Goal: Transaction & Acquisition: Obtain resource

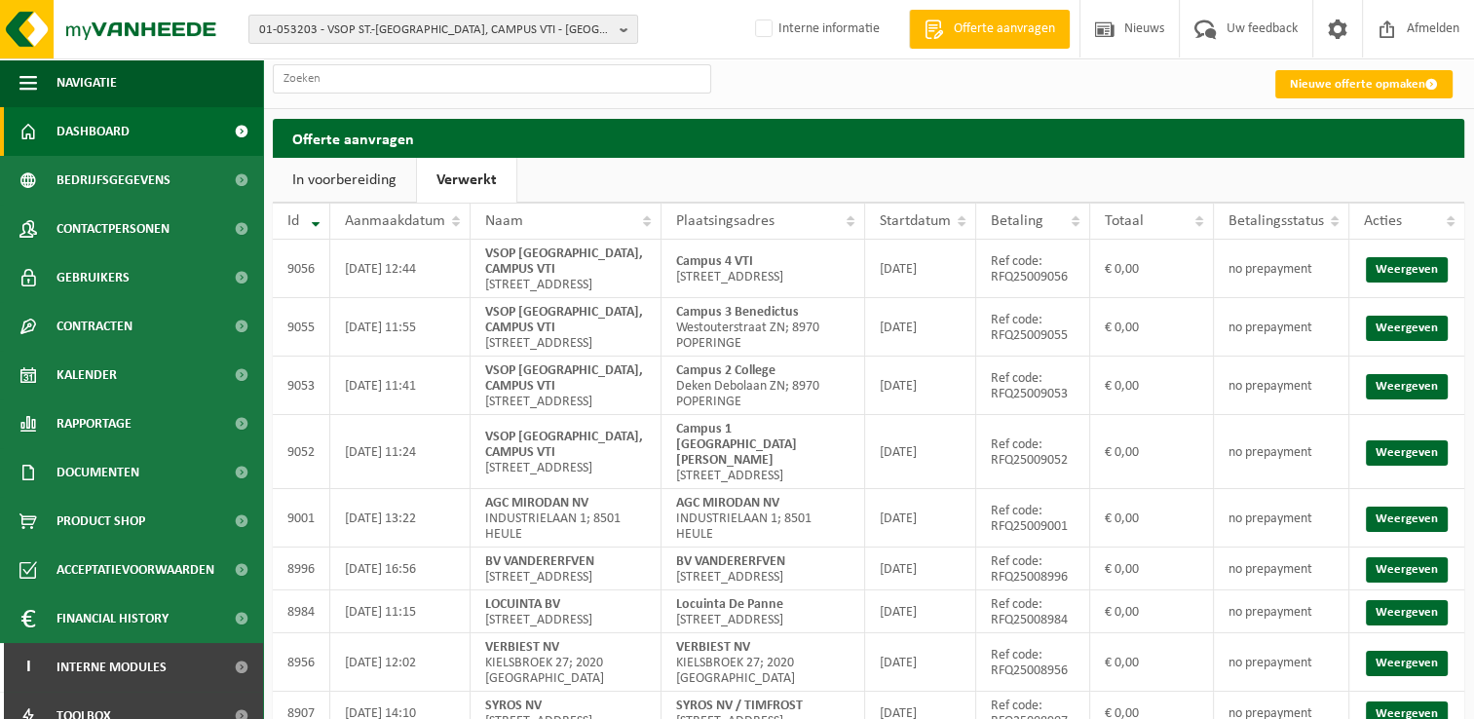
drag, startPoint x: 0, startPoint y: 0, endPoint x: 104, endPoint y: 131, distance: 167.0
click at [104, 131] on span "Dashboard" at bounding box center [92, 131] width 73 height 49
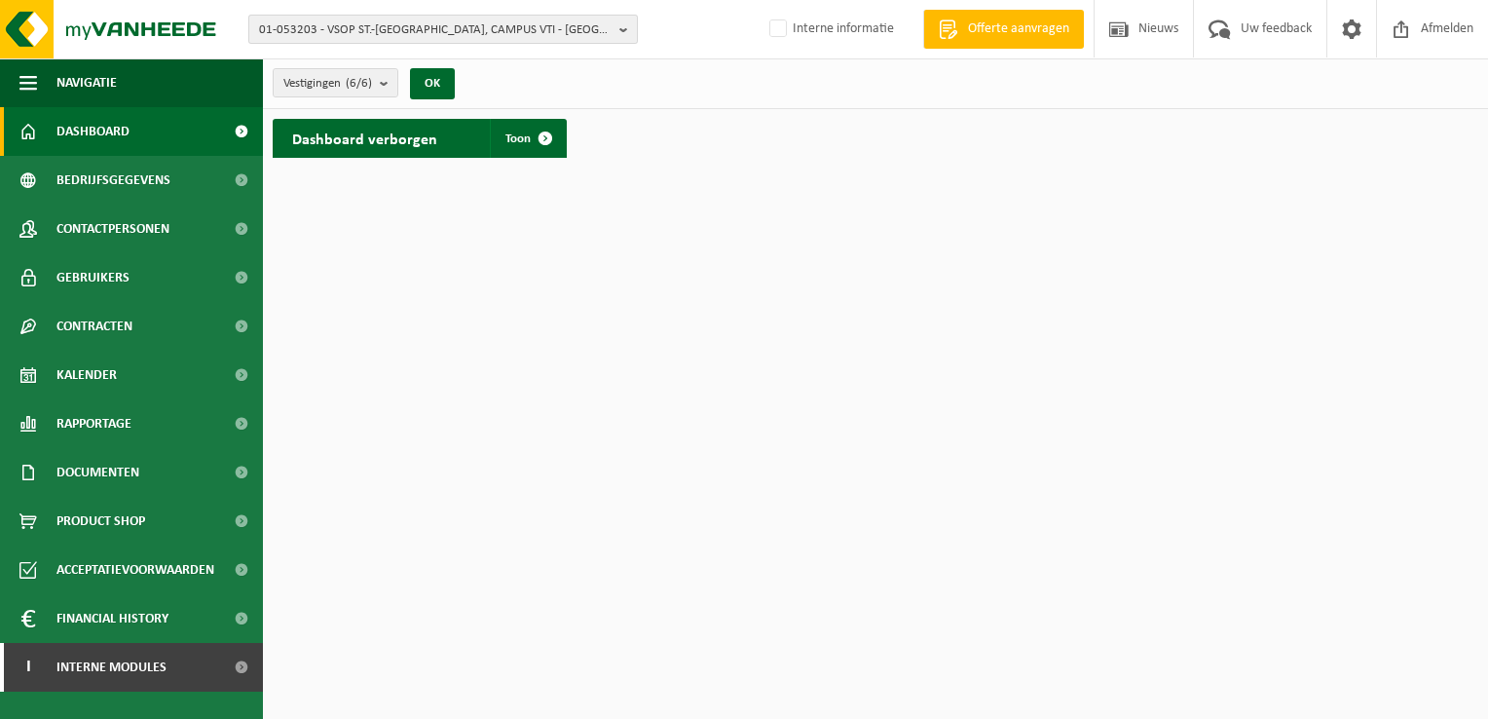
click at [631, 31] on b "button" at bounding box center [628, 29] width 18 height 27
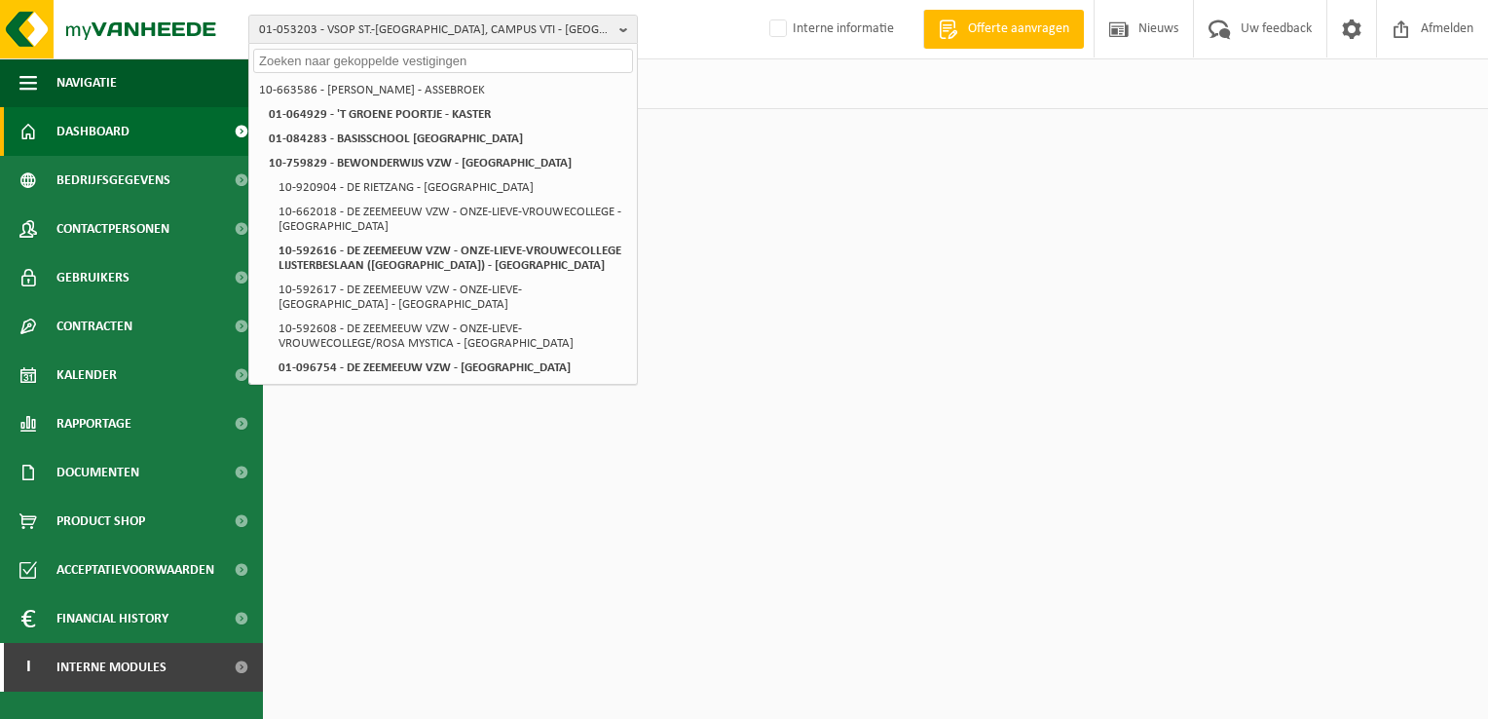
click at [533, 67] on input "text" at bounding box center [443, 61] width 380 height 24
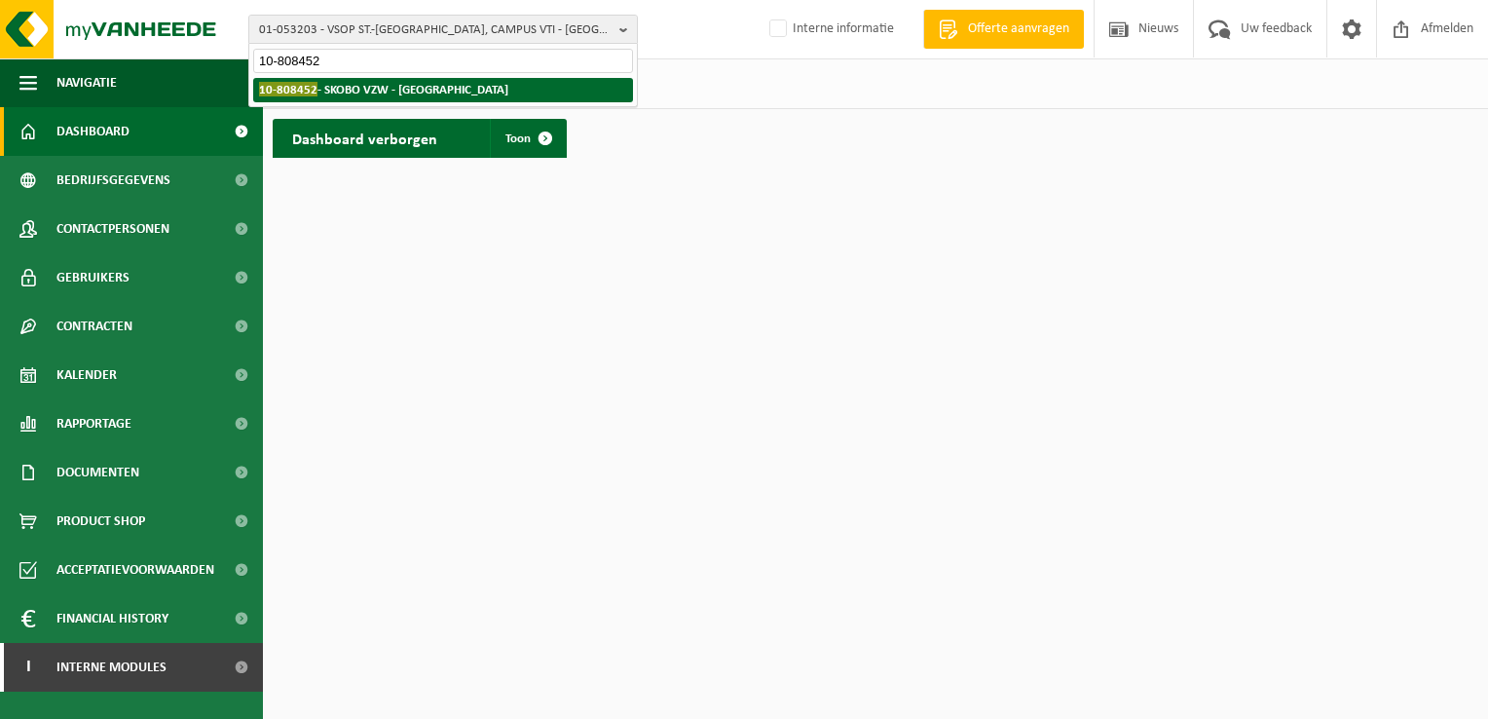
type input "10-808452"
click at [429, 91] on strong "10-808452 - SKOBO VZW - BRUGGE" at bounding box center [383, 89] width 249 height 15
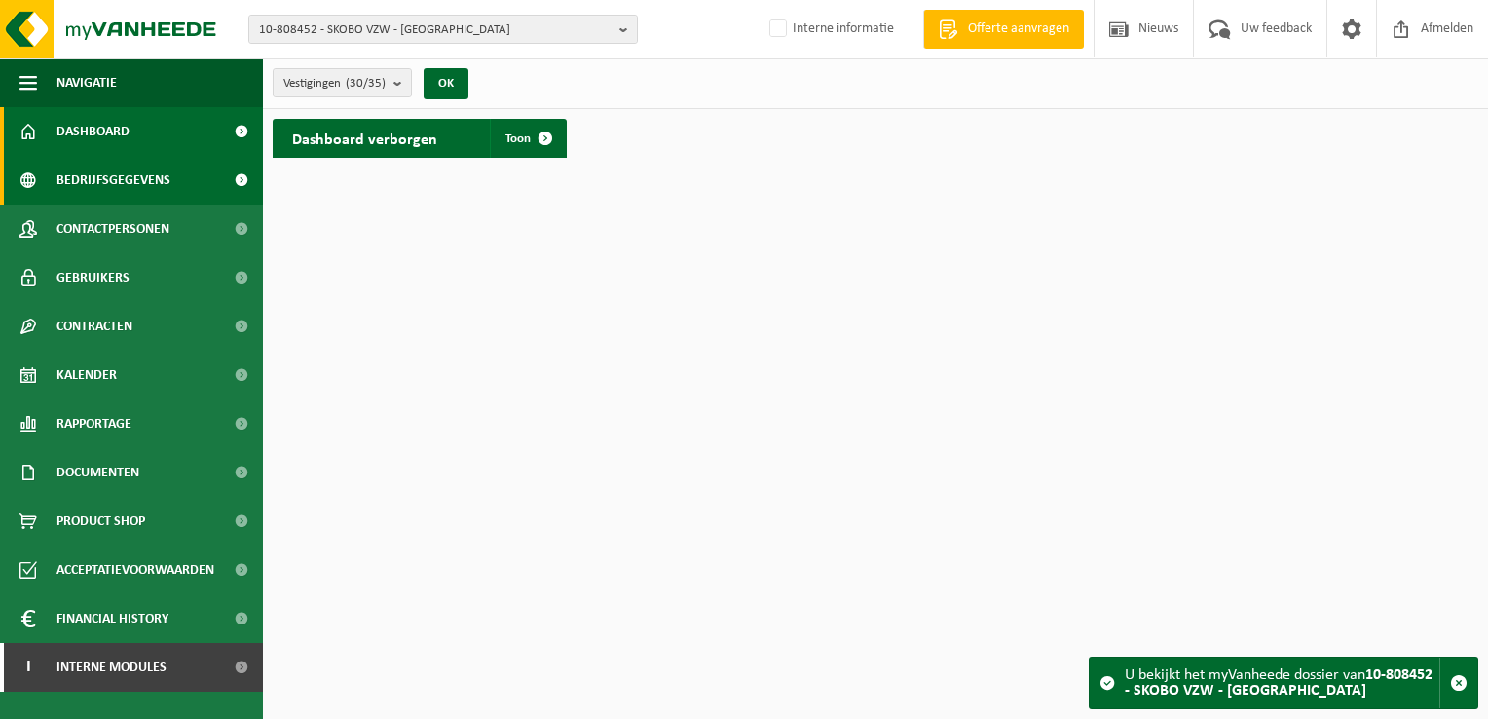
click at [150, 187] on span "Bedrijfsgegevens" at bounding box center [113, 180] width 114 height 49
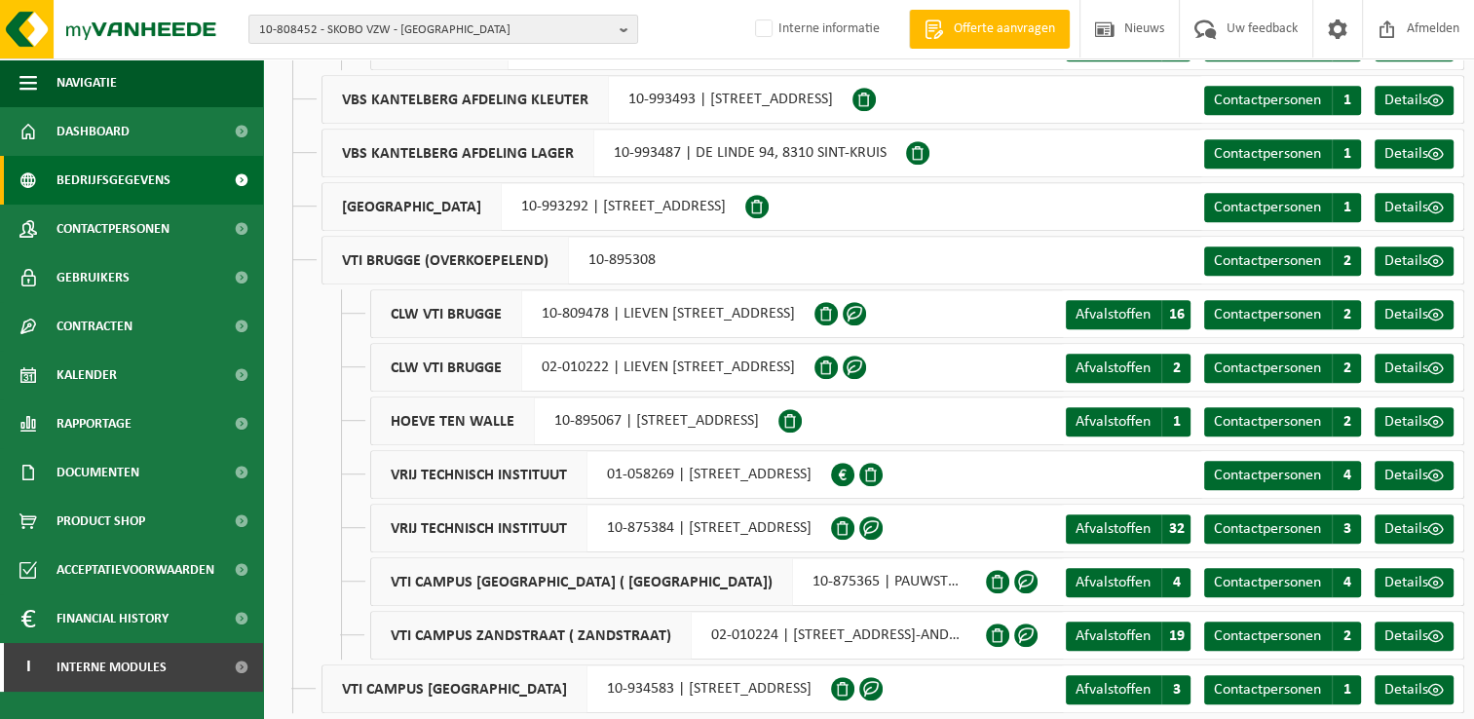
scroll to position [1039, 0]
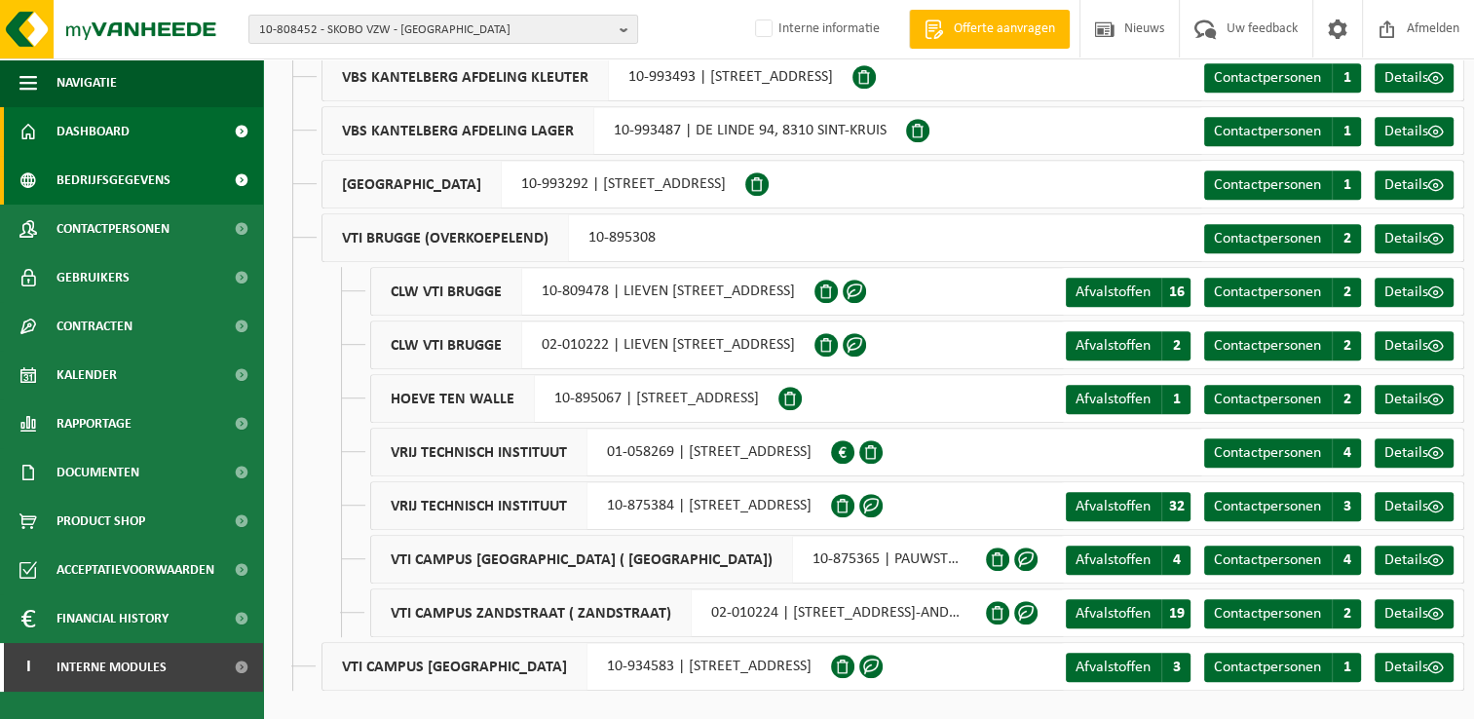
click at [125, 134] on span "Dashboard" at bounding box center [92, 131] width 73 height 49
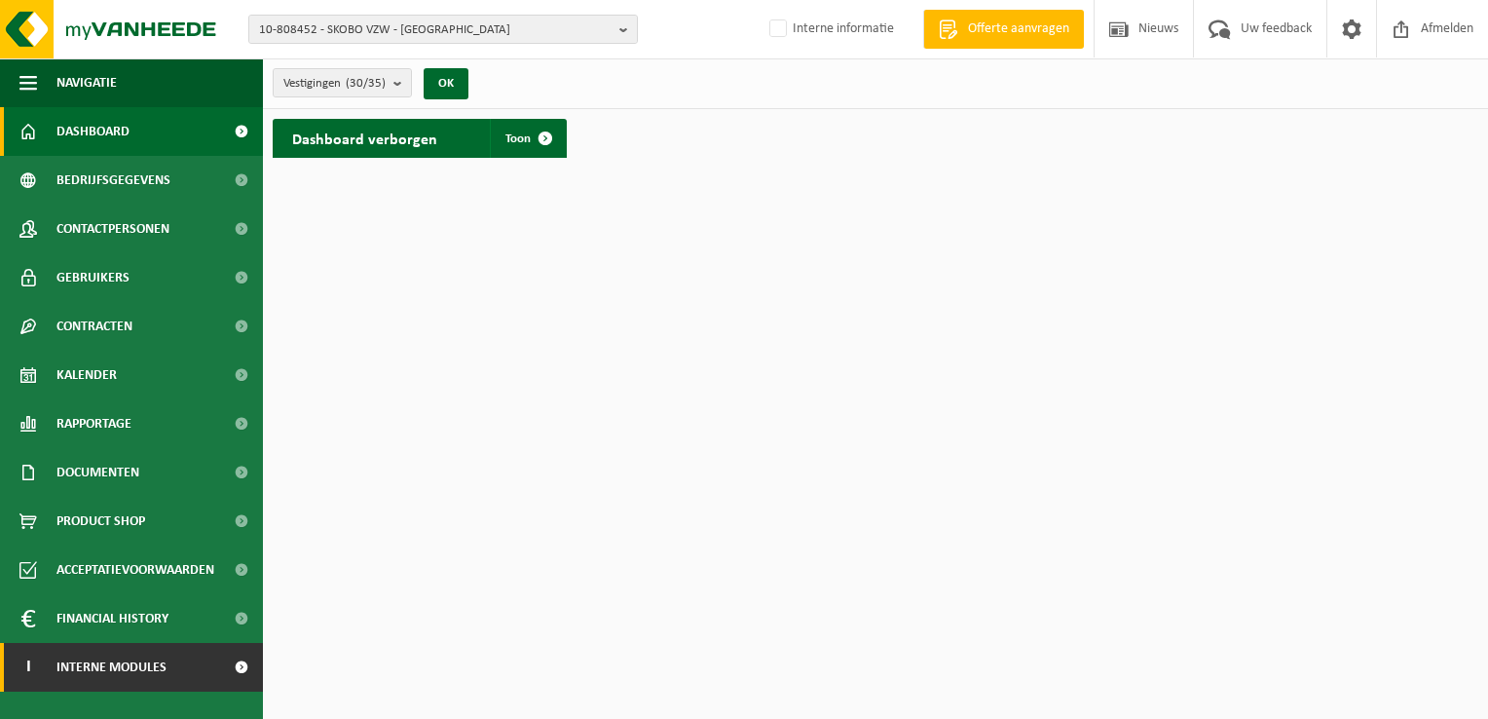
click at [148, 664] on span "Interne modules" at bounding box center [111, 667] width 110 height 49
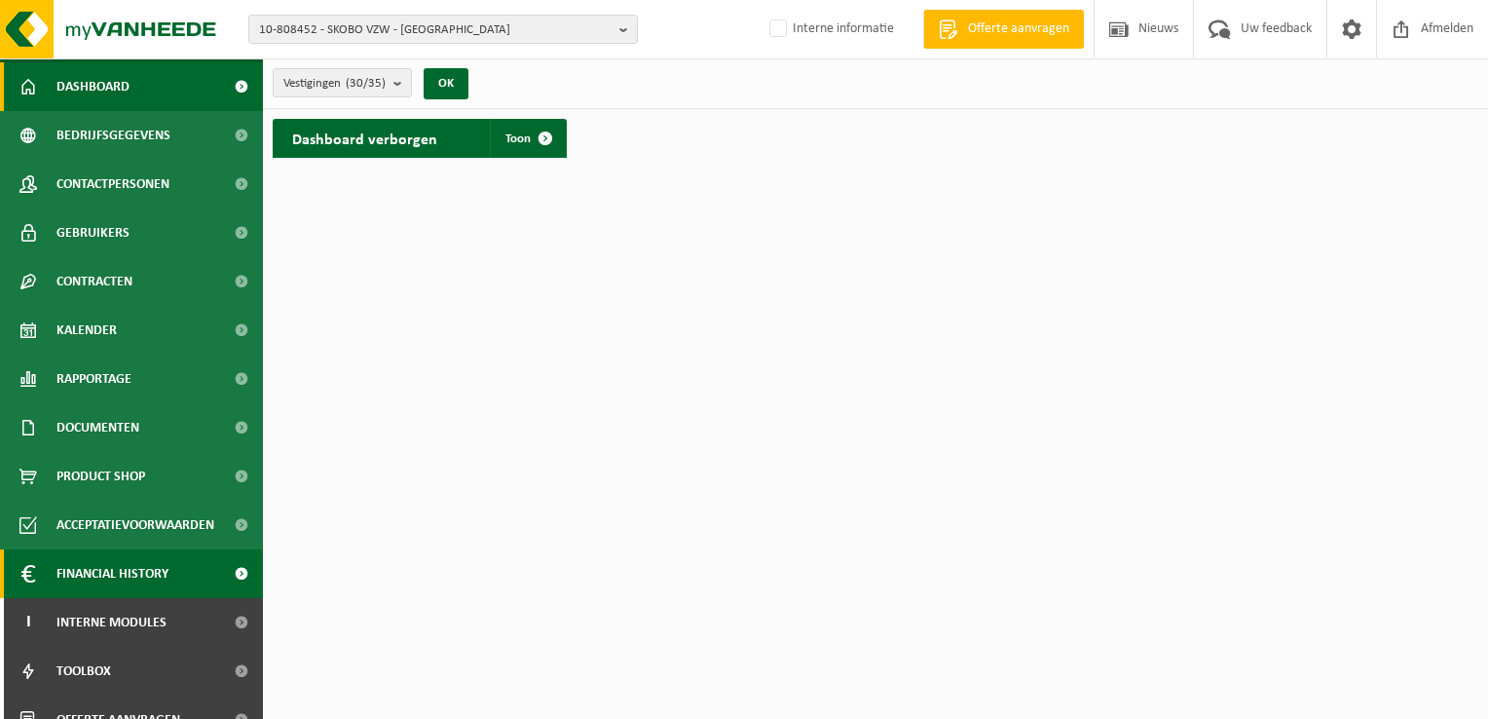
scroll to position [70, 0]
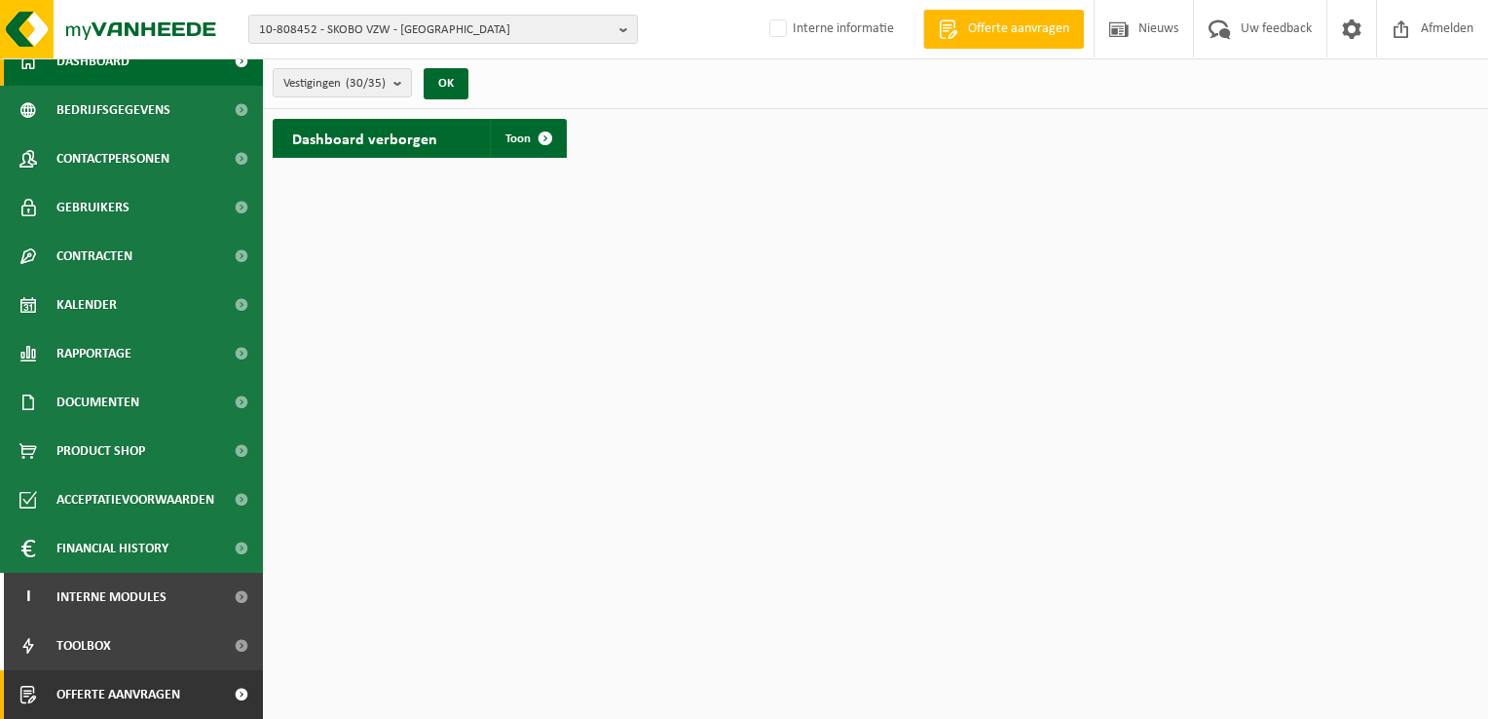
click at [117, 690] on span "Offerte aanvragen" at bounding box center [118, 694] width 124 height 49
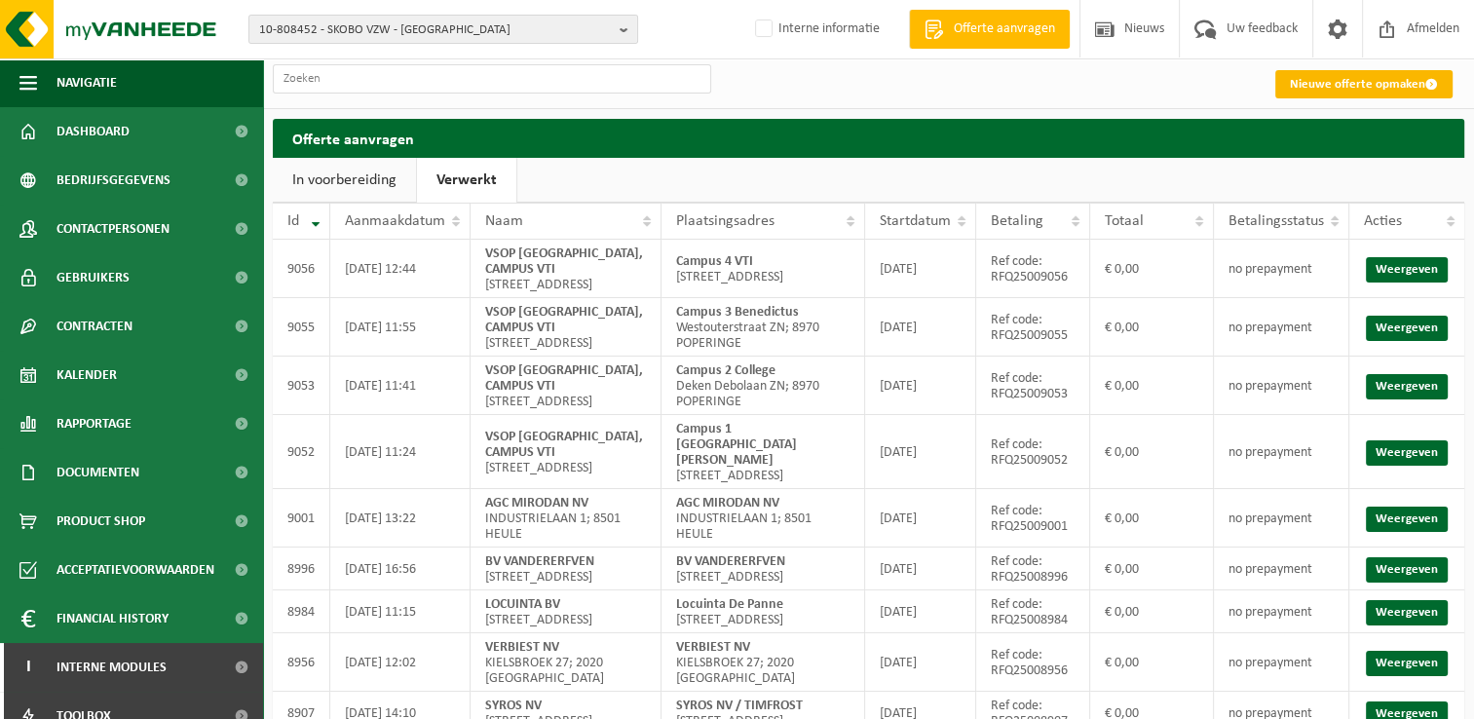
click at [1347, 82] on link "Nieuwe offerte opmaken" at bounding box center [1363, 84] width 177 height 28
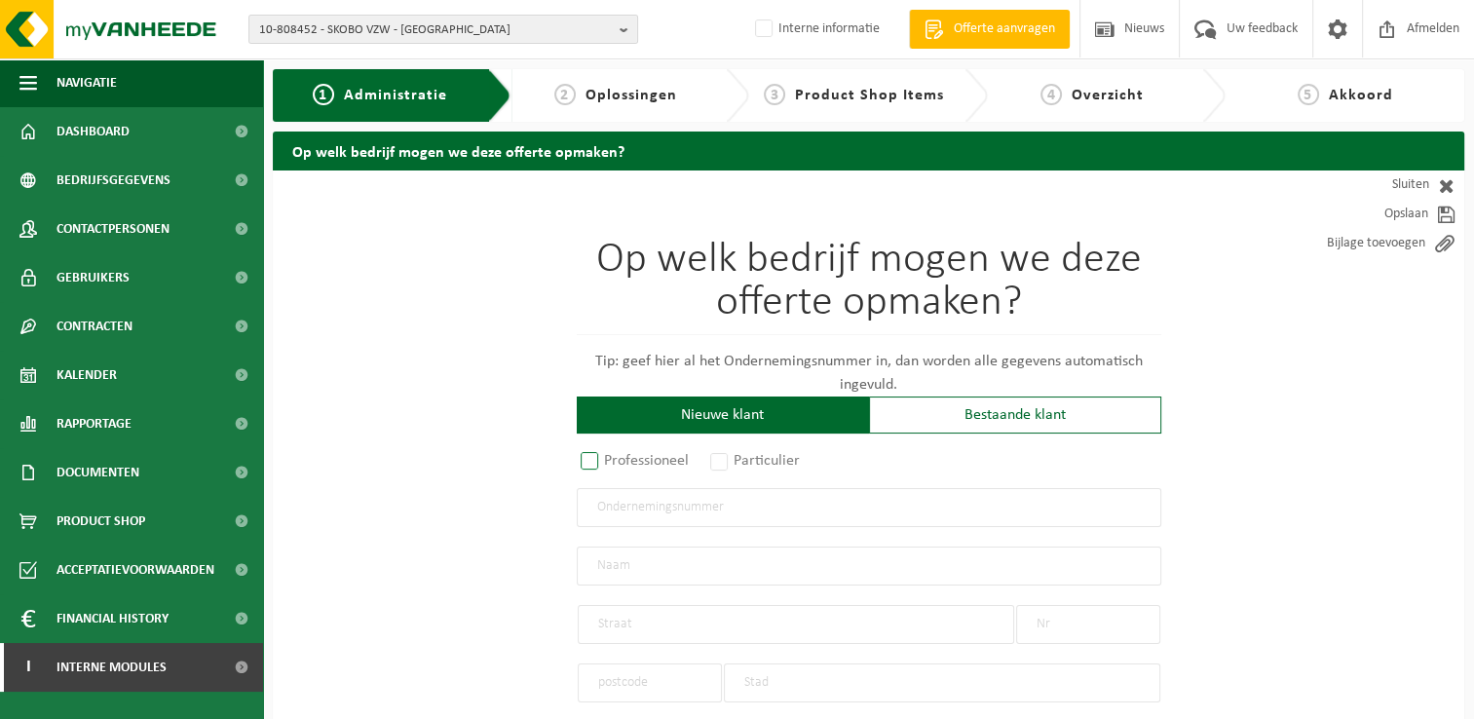
click at [580, 460] on label "Professioneel" at bounding box center [636, 460] width 118 height 27
click at [609, 460] on input "Professioneel" at bounding box center [615, 462] width 13 height 13
radio input "true"
click at [767, 506] on input "text" at bounding box center [869, 507] width 584 height 39
type input "0837.003.496"
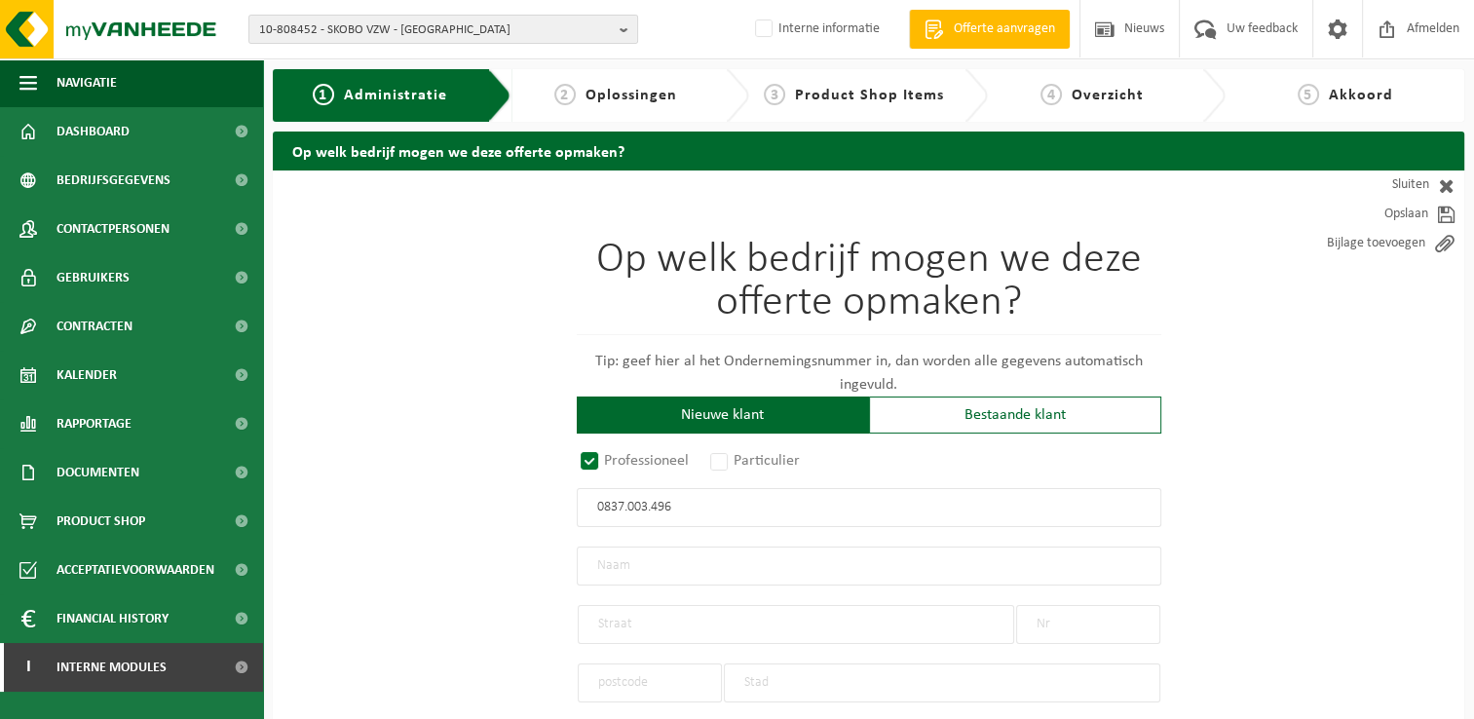
radio input "true"
type input "0837003496"
type input "INTERIEUR BLOMME BV"
type input "GANZENSTRAAT"
type input "68"
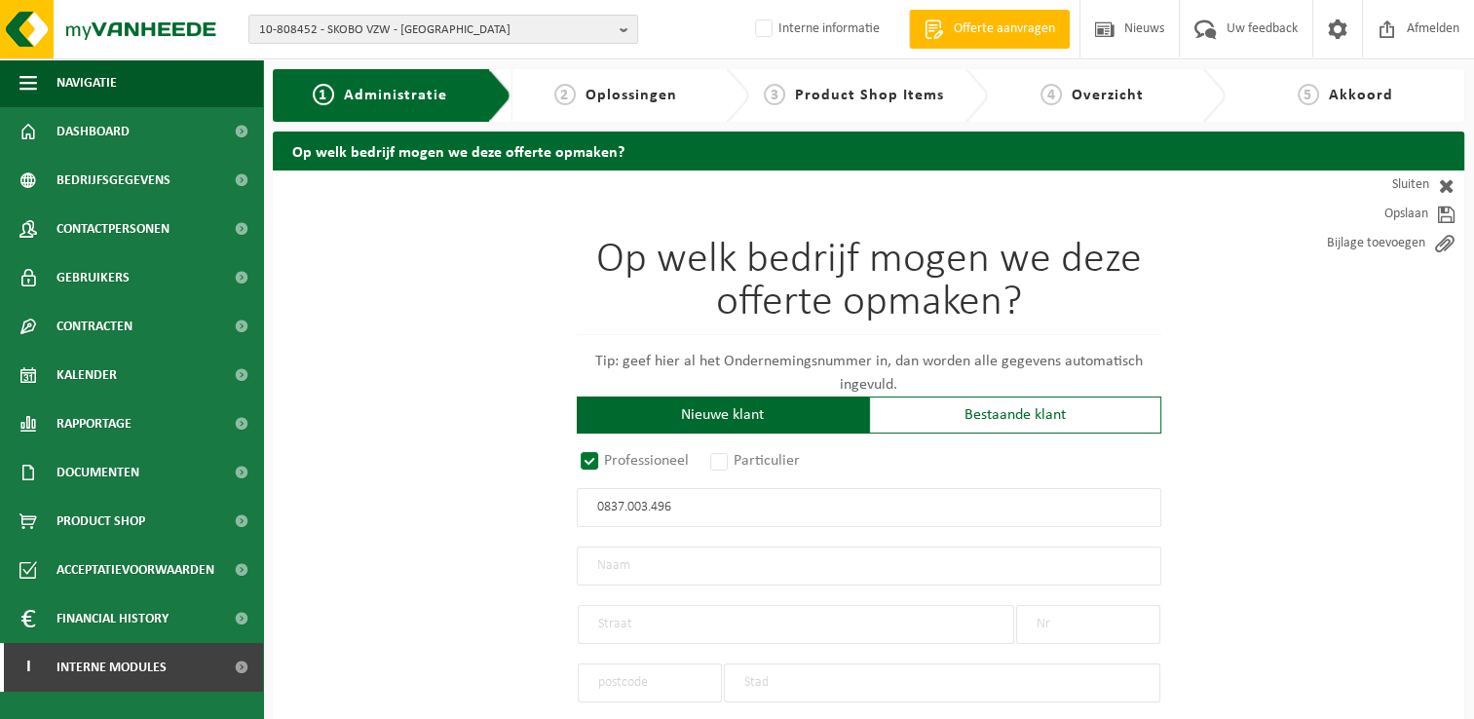
type input "8000"
type input "BRUGGE"
select select "D"
select select "NACE_4332"
type input "INTERIEUR BLOMME BV"
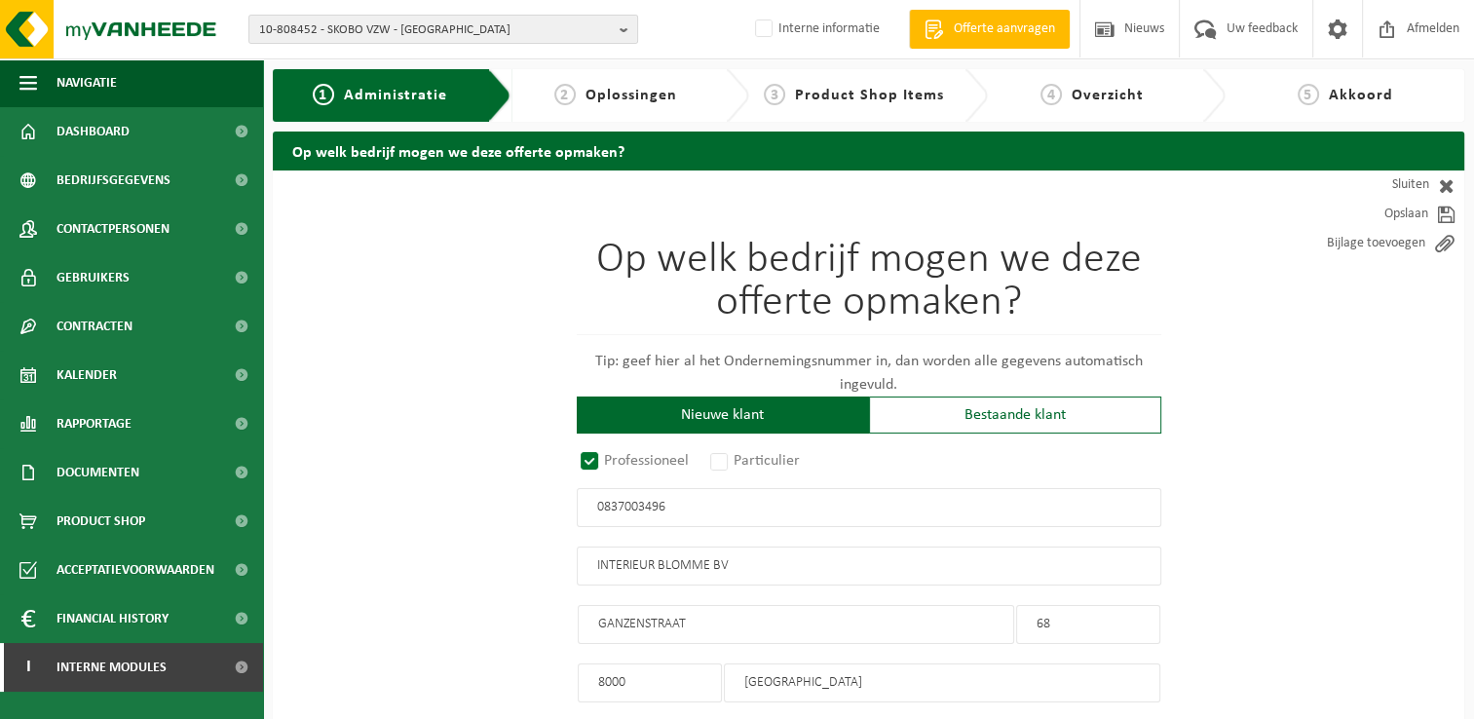
type input "GANZENSTRAAT"
type input "68"
type input "8000"
type input "BRUGGE"
type input "2199896058"
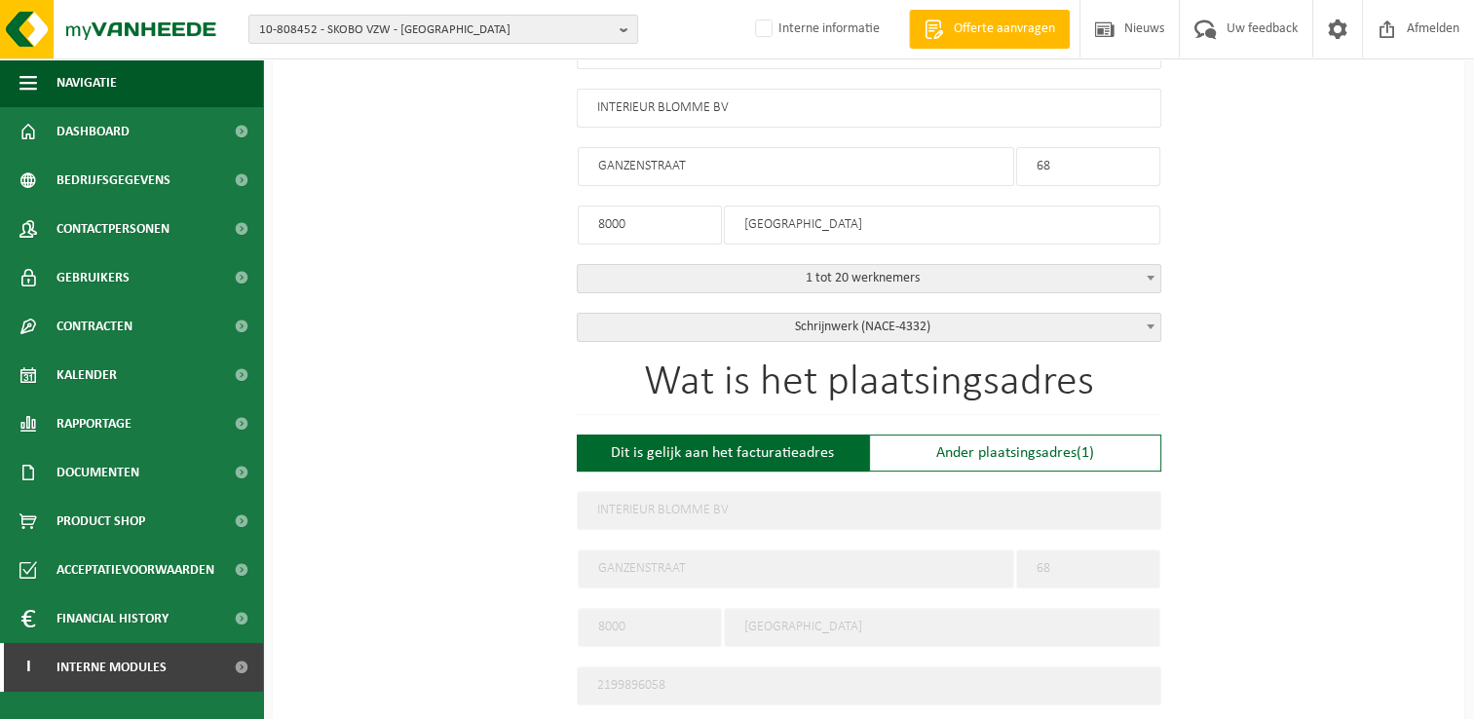
scroll to position [487, 0]
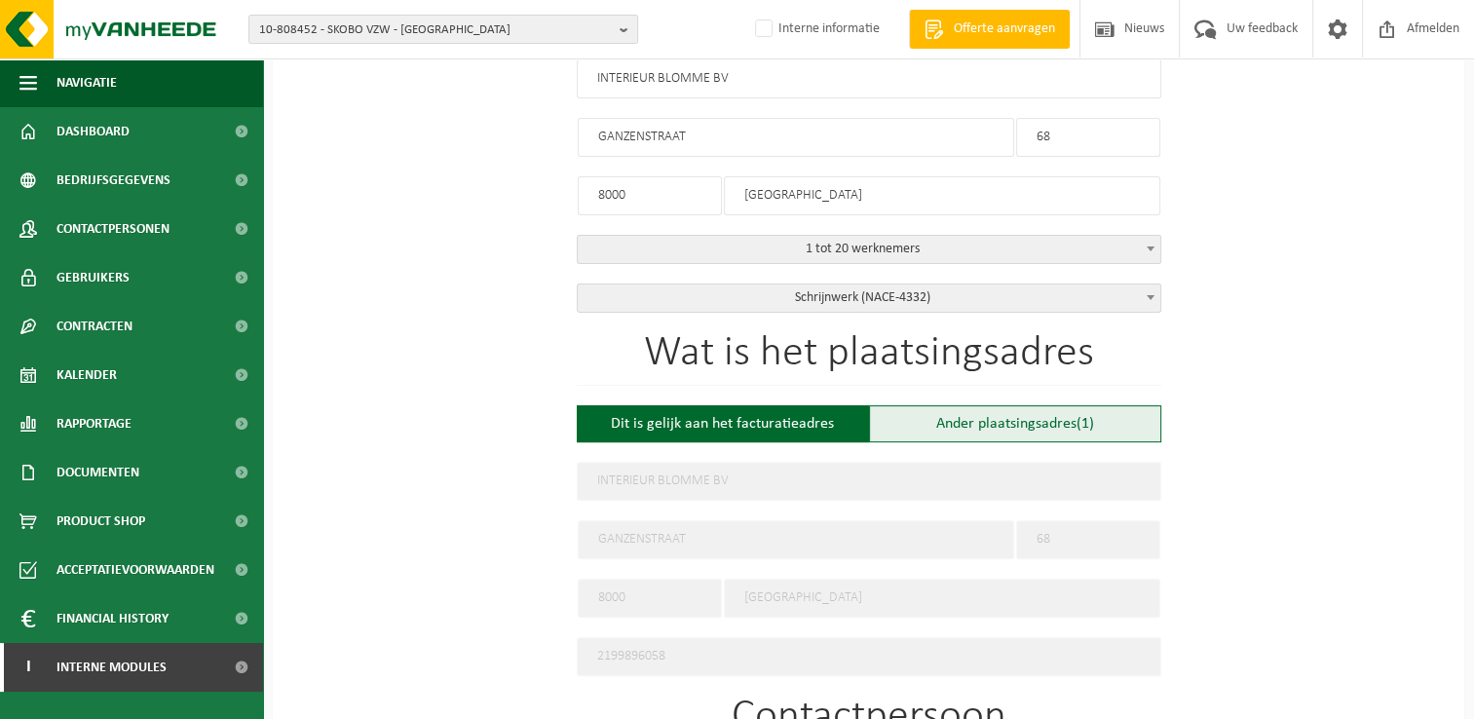
type input "0837003496"
click at [1006, 419] on div "Ander plaatsingsadres (1)" at bounding box center [1015, 423] width 292 height 37
type input "Werf -"
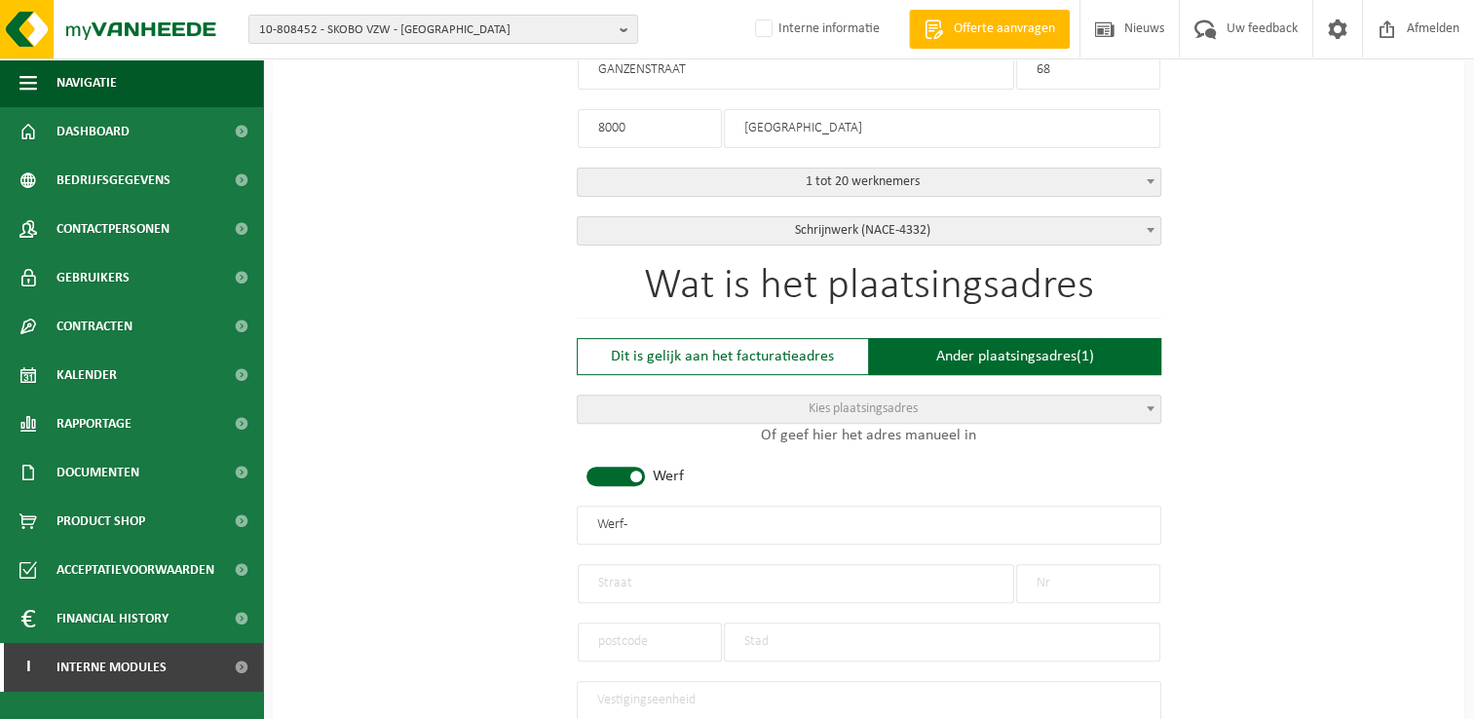
scroll to position [584, 0]
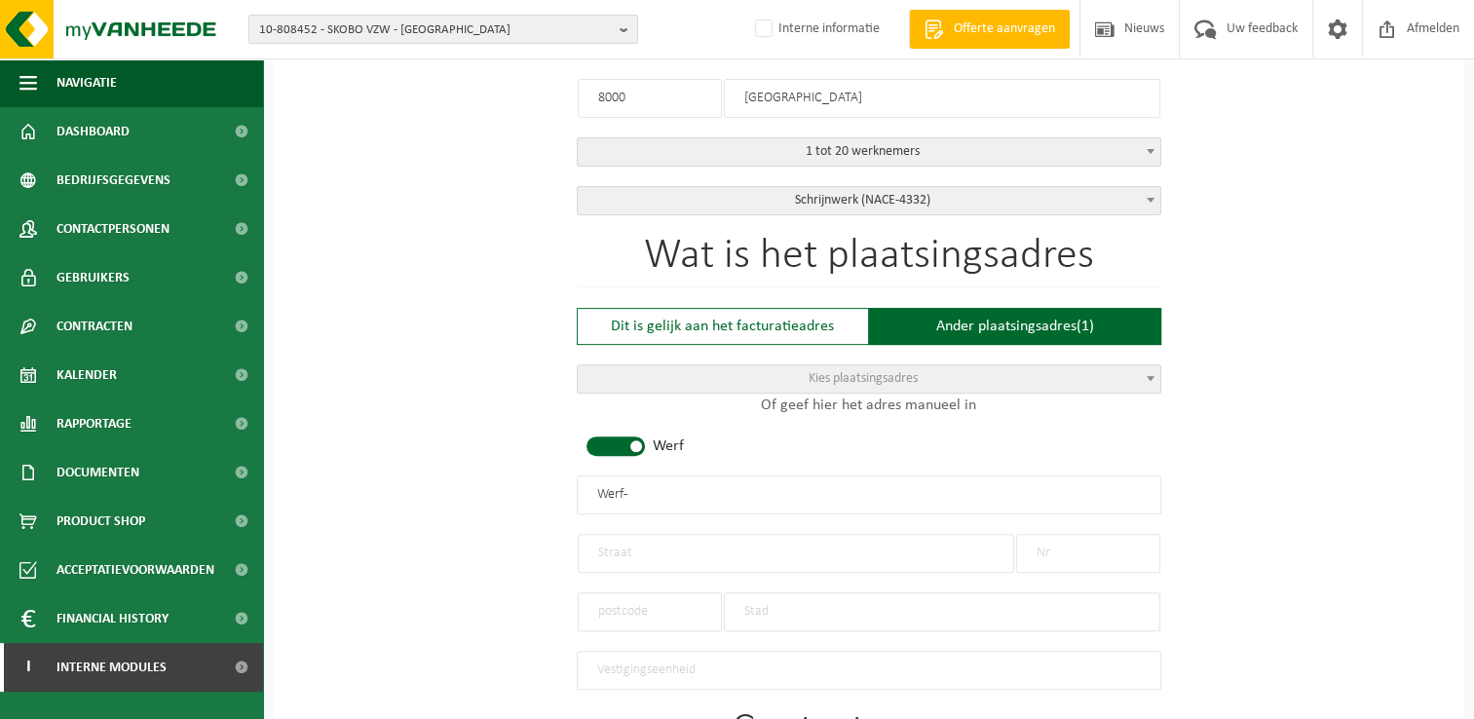
click at [635, 436] on span at bounding box center [615, 445] width 58 height 19
click at [721, 494] on input "text" at bounding box center [869, 494] width 584 height 39
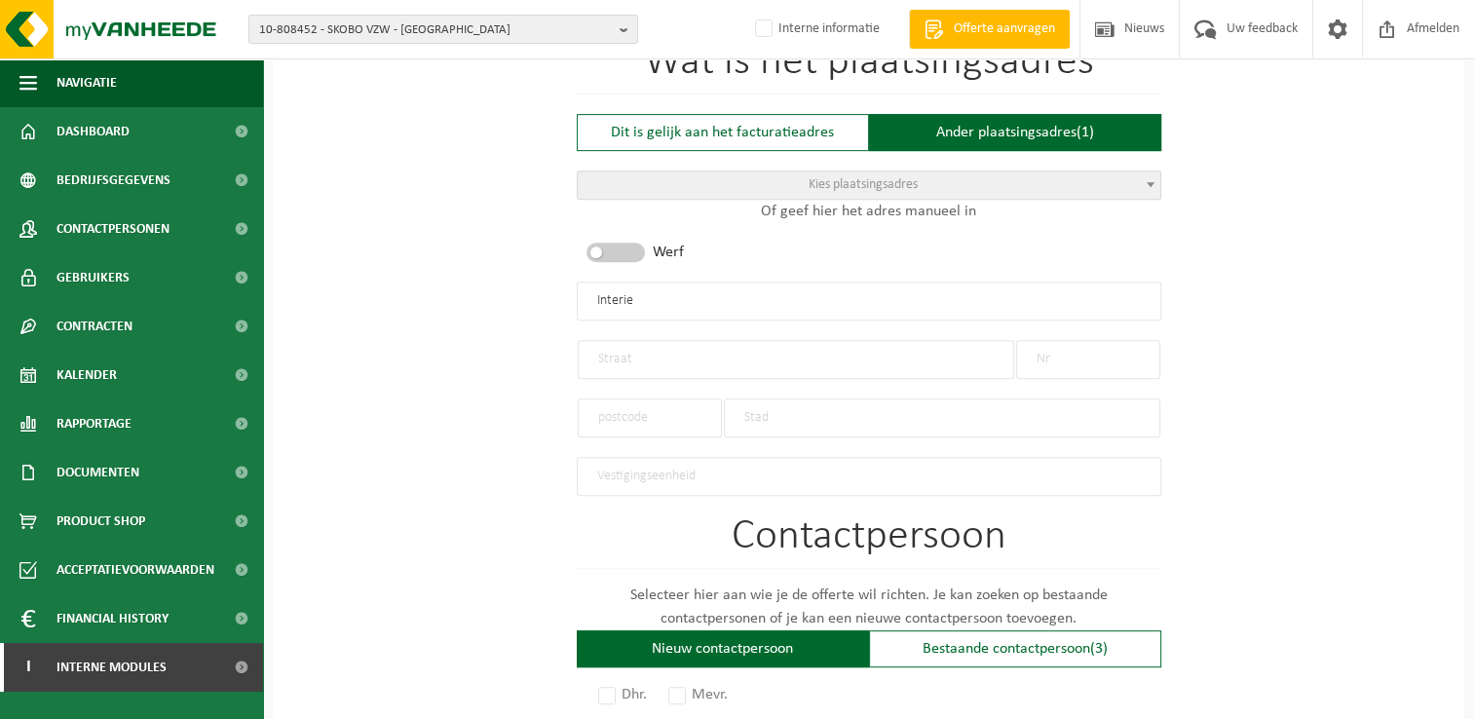
scroll to position [779, 0]
type input "Interieur Blomme"
click at [955, 360] on input "text" at bounding box center [796, 358] width 436 height 39
type input "Akkerstraat"
click at [1112, 360] on input "text" at bounding box center [1088, 358] width 144 height 39
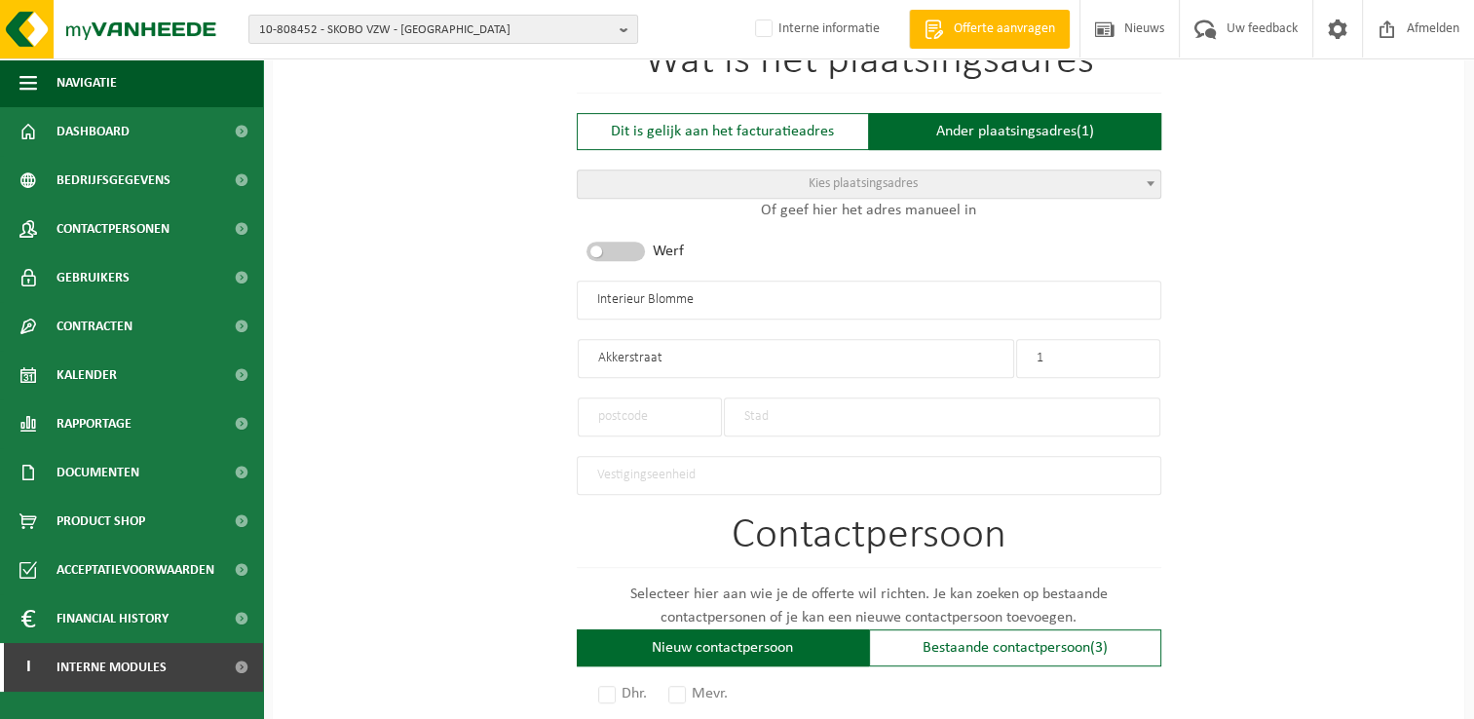
type input "1"
click at [672, 409] on input "text" at bounding box center [650, 416] width 144 height 39
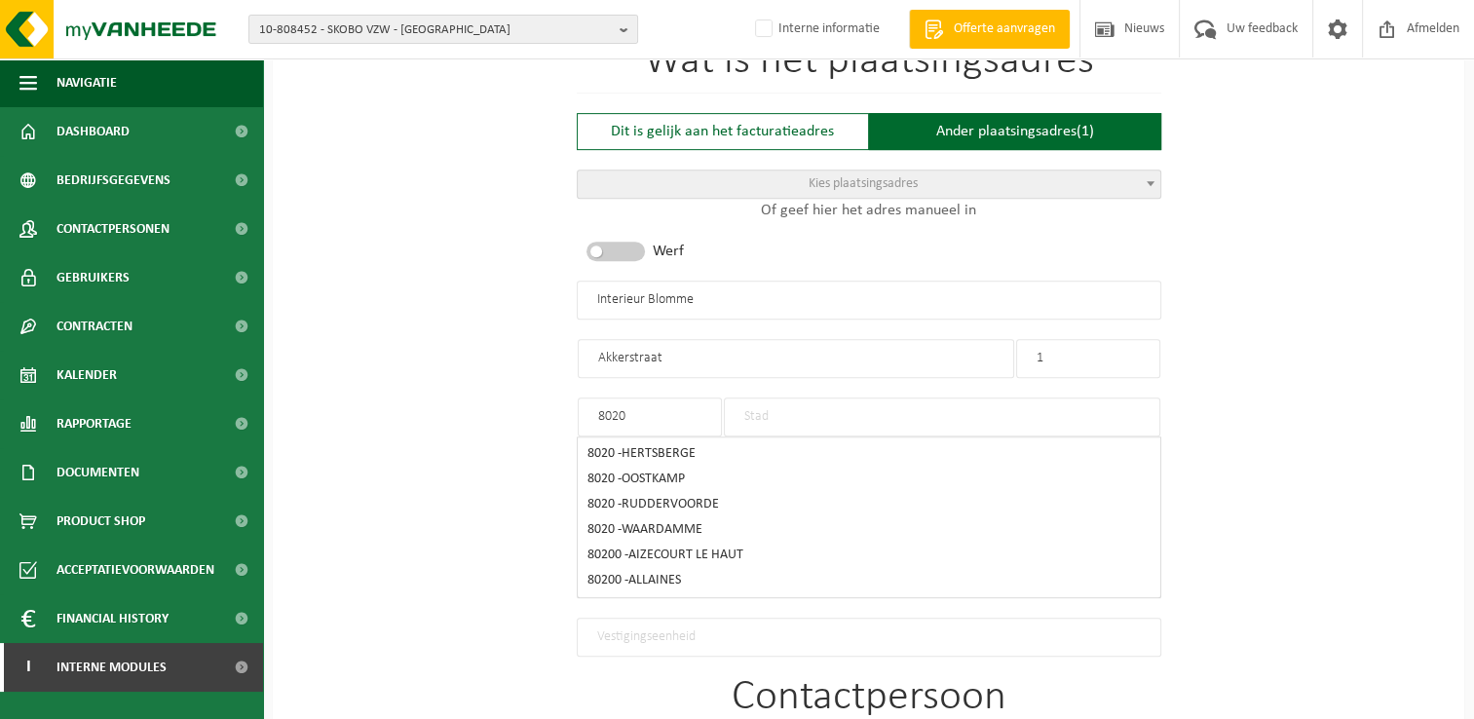
type input "8020"
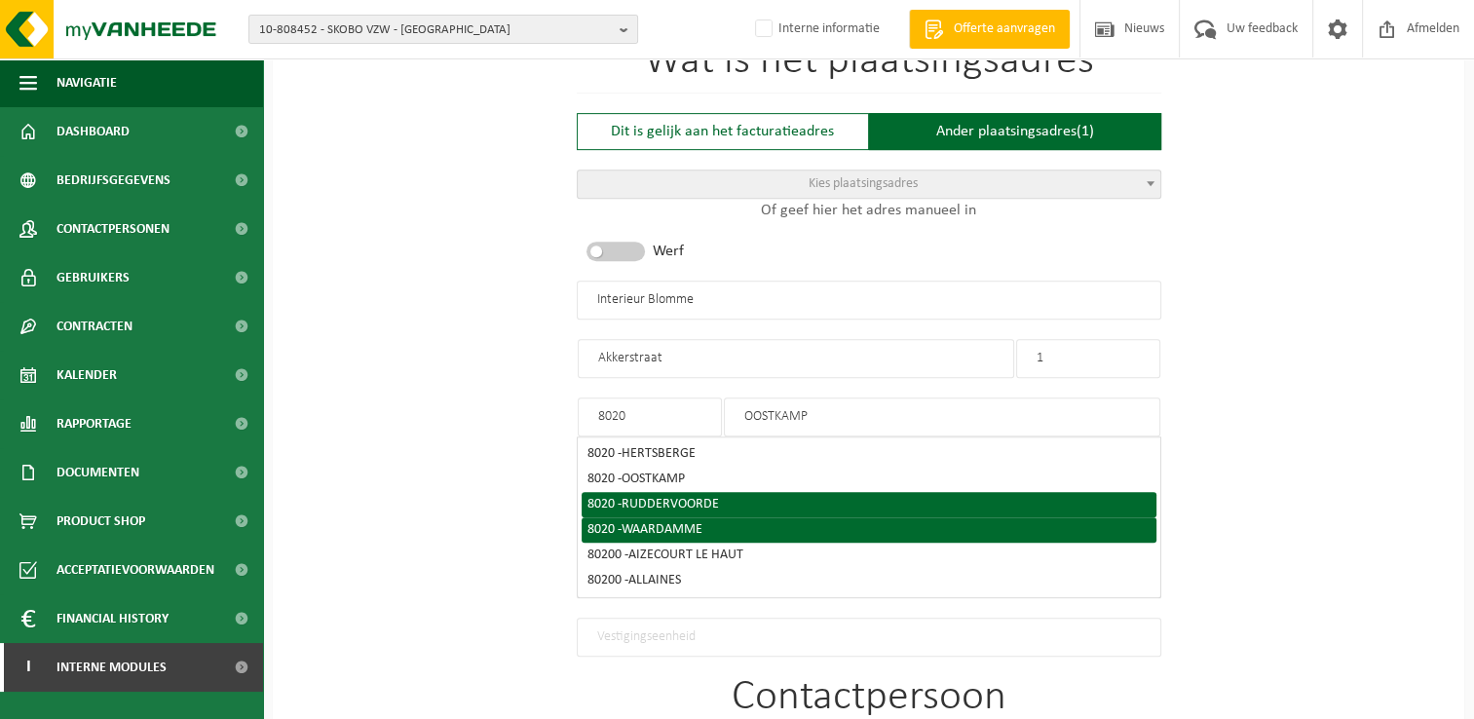
click at [740, 517] on li "8020 - WAARDAMME" at bounding box center [868, 529] width 575 height 25
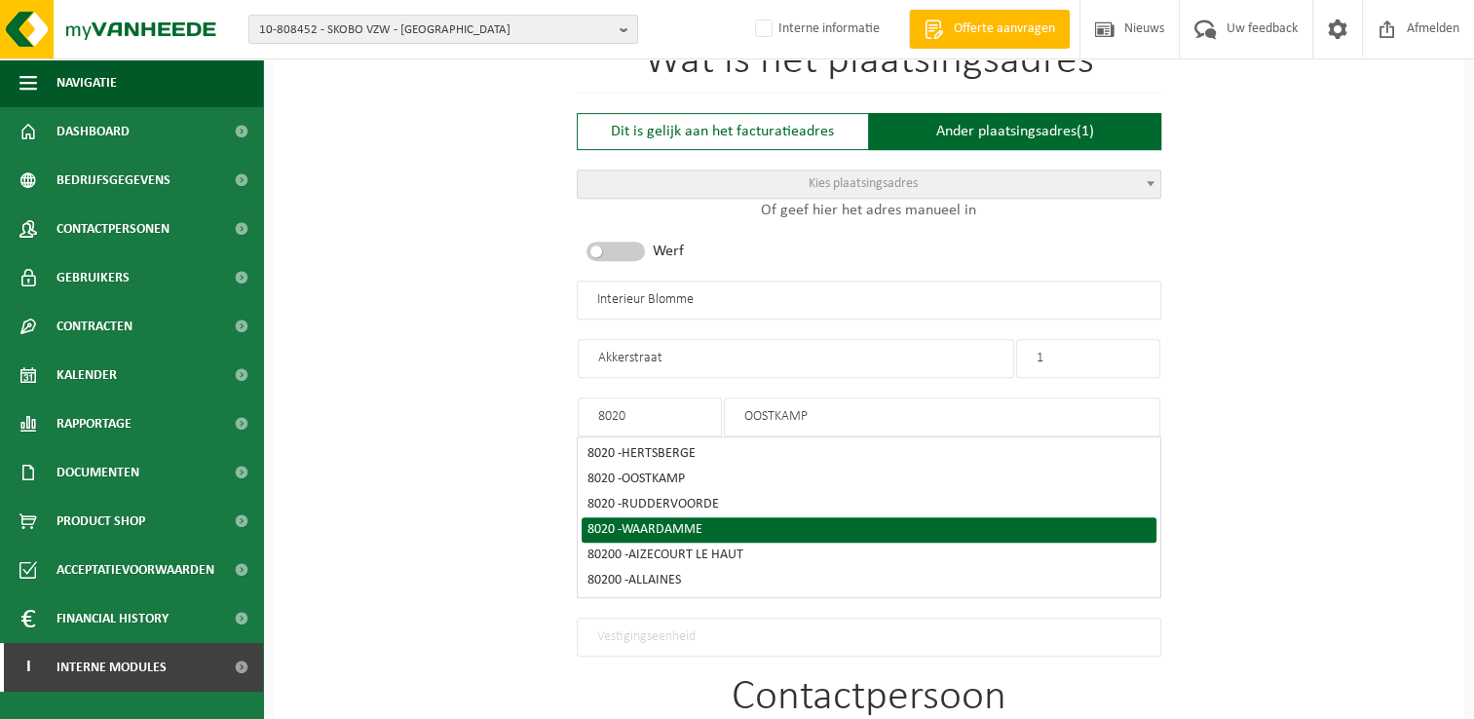
click at [674, 530] on span "WAARDAMME" at bounding box center [661, 529] width 81 height 15
type input "WAARDAMME"
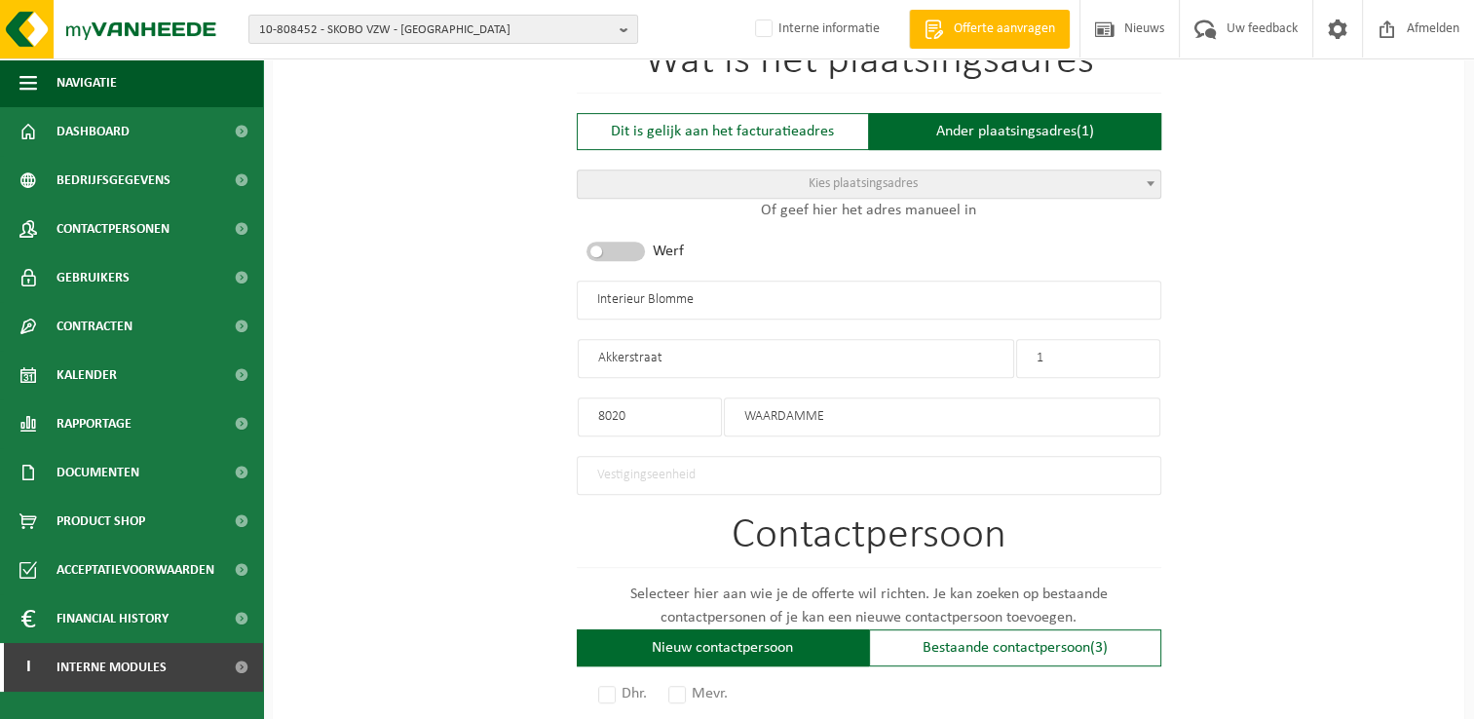
click at [1149, 478] on input "text" at bounding box center [869, 475] width 584 height 39
click at [1288, 506] on div "Op welk bedrijf mogen we deze offerte opmaken? Tip: geef hier al het Ondernemin…" at bounding box center [868, 328] width 1191 height 1875
drag, startPoint x: 766, startPoint y: 304, endPoint x: 805, endPoint y: 298, distance: 39.4
click at [795, 300] on input "Interieur Blomme" at bounding box center [869, 300] width 584 height 39
type input "Interieur [PERSON_NAME] werkplaats"
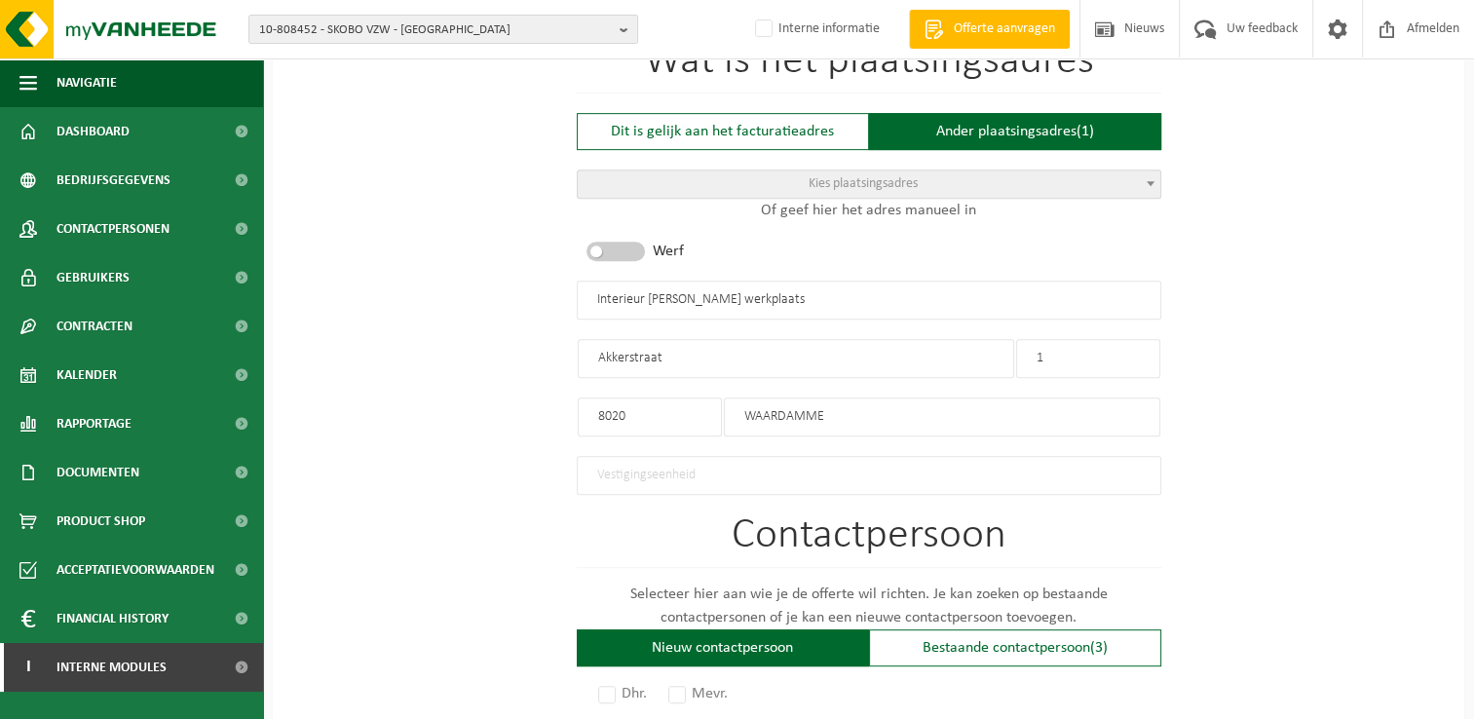
click at [802, 356] on input "Akkerstraat" at bounding box center [796, 358] width 436 height 39
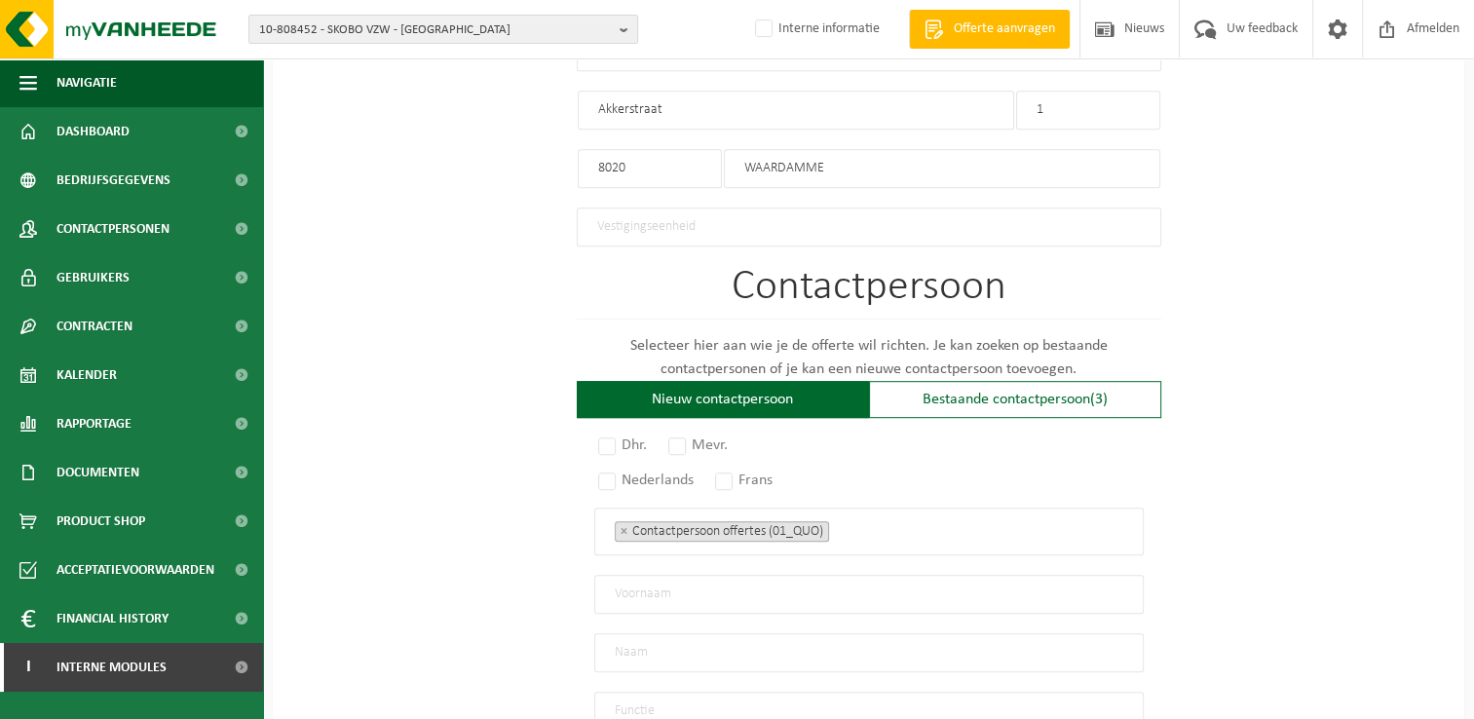
scroll to position [1071, 0]
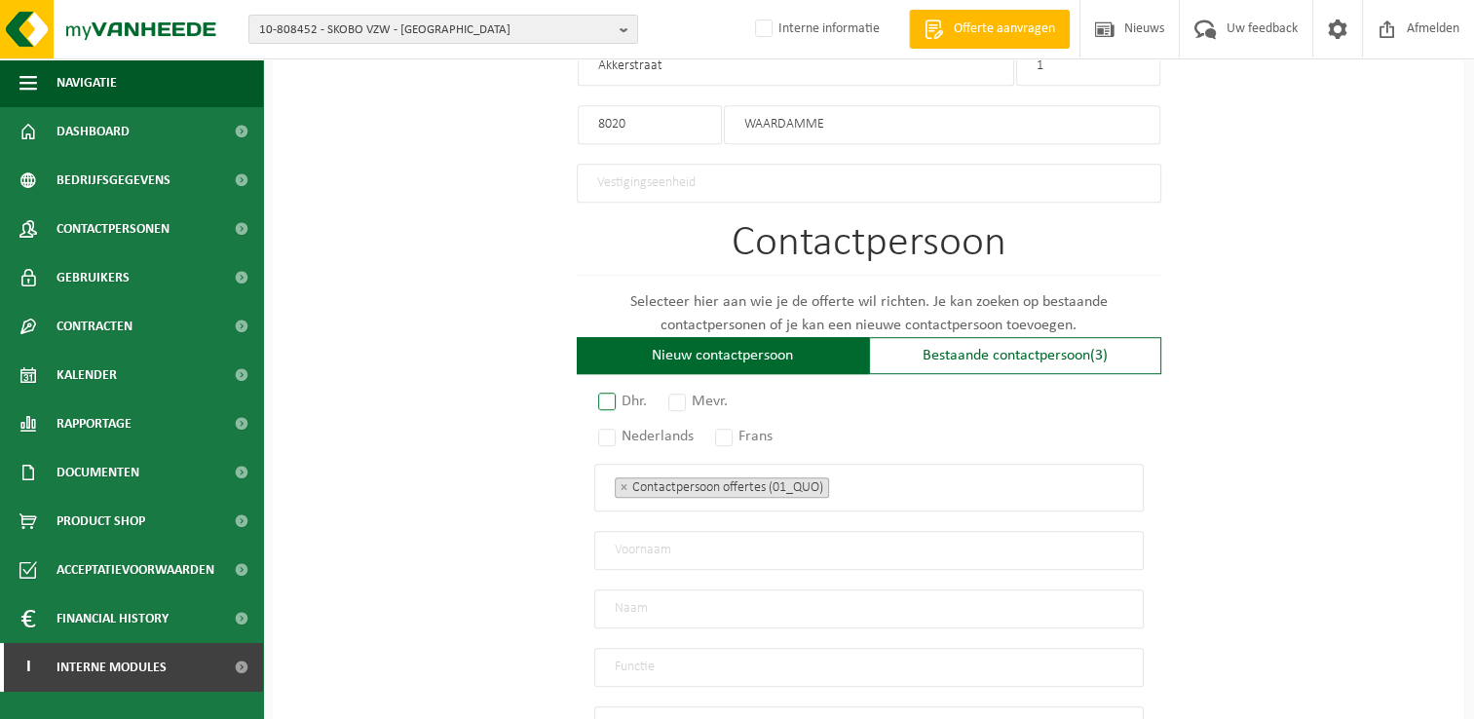
click at [608, 389] on label "Dhr." at bounding box center [623, 401] width 58 height 27
radio input "true"
click at [608, 429] on label "Nederlands" at bounding box center [646, 436] width 105 height 27
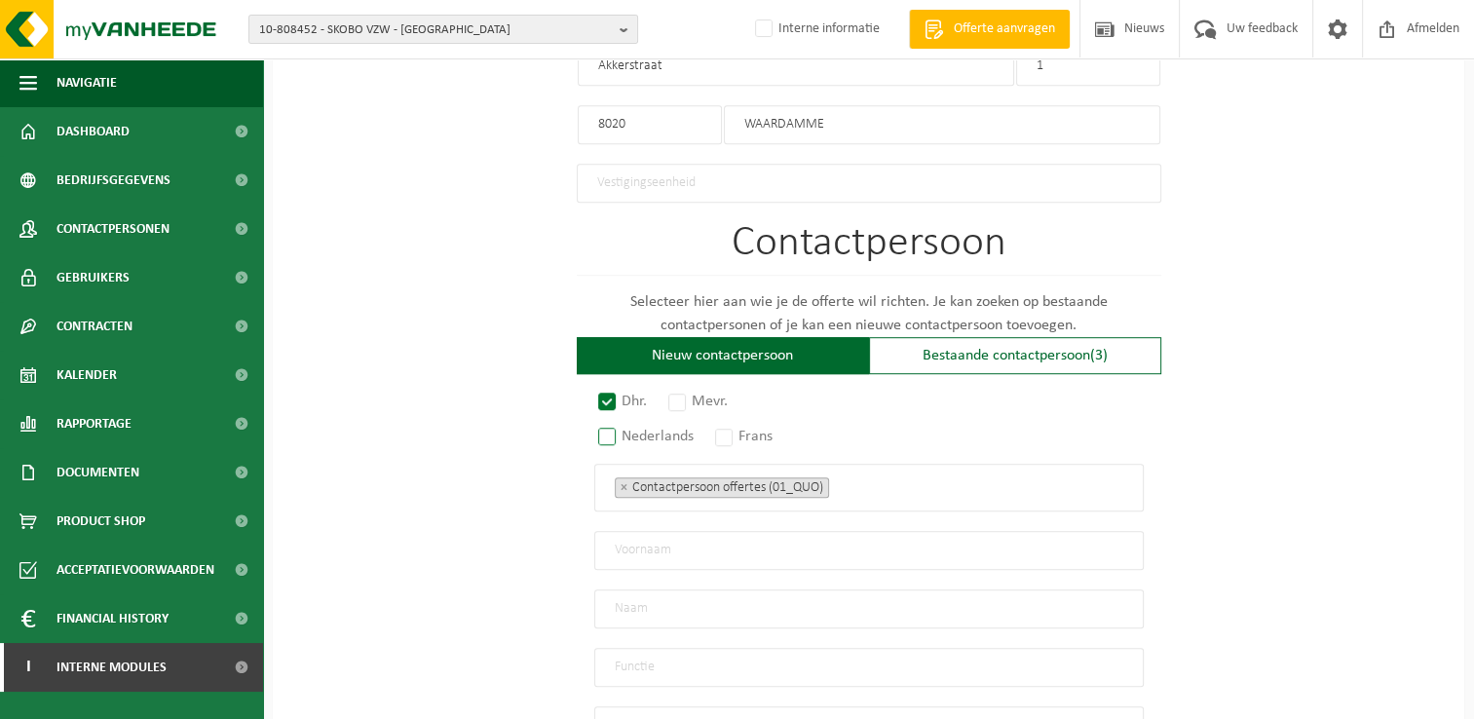
radio input "true"
click at [747, 542] on input "text" at bounding box center [868, 550] width 549 height 39
click at [1233, 535] on div "Op welk bedrijf mogen we deze offerte opmaken? Tip: geef hier al het Ondernemin…" at bounding box center [868, 36] width 1191 height 1875
click at [792, 543] on input "text" at bounding box center [868, 550] width 549 height 39
type input "Marc"
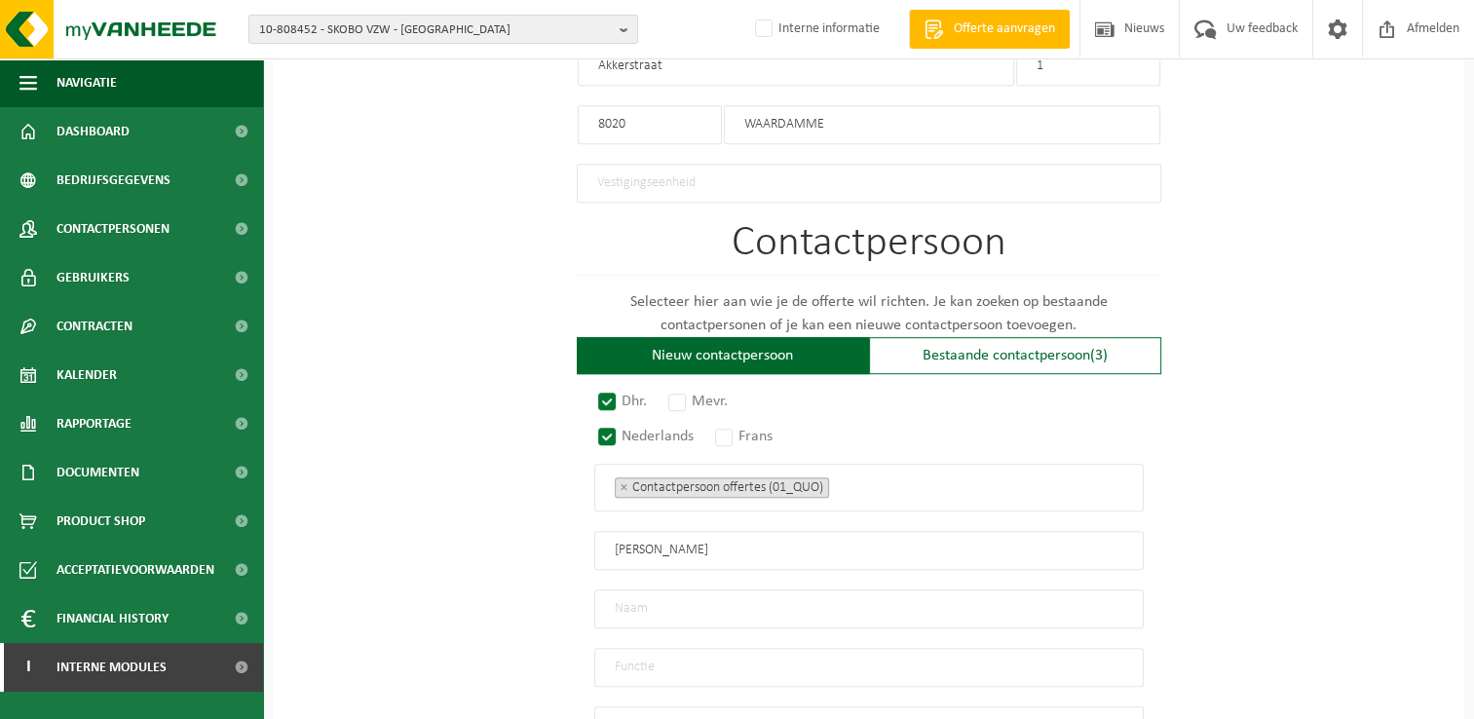
click at [806, 589] on input "text" at bounding box center [868, 608] width 549 height 39
type input "Blomme"
click at [803, 653] on input "text" at bounding box center [868, 667] width 549 height 39
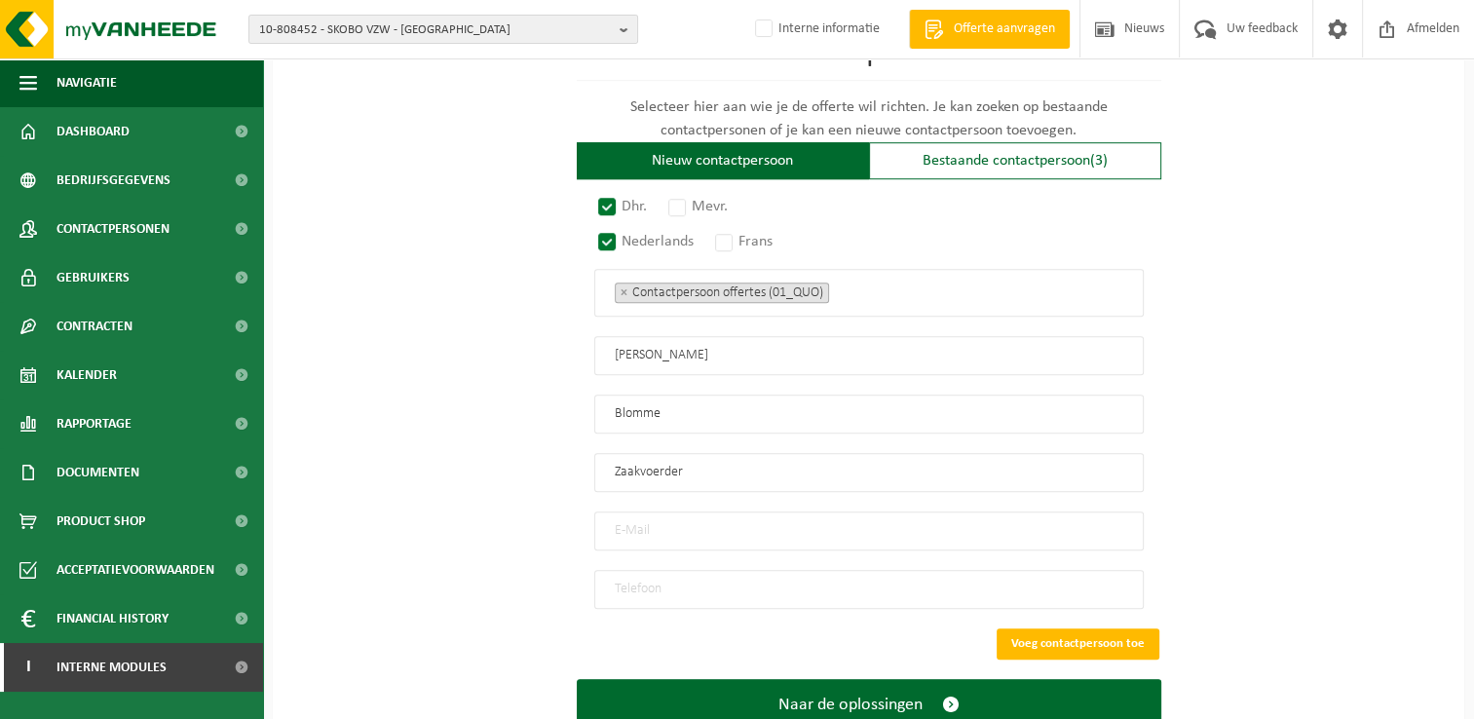
type input "Zaakvoerder"
click at [844, 518] on input "email" at bounding box center [868, 530] width 549 height 39
paste input "info@interieurblomme.be"
type input "info@interieurblomme.be"
click at [746, 578] on input "tel" at bounding box center [868, 589] width 549 height 39
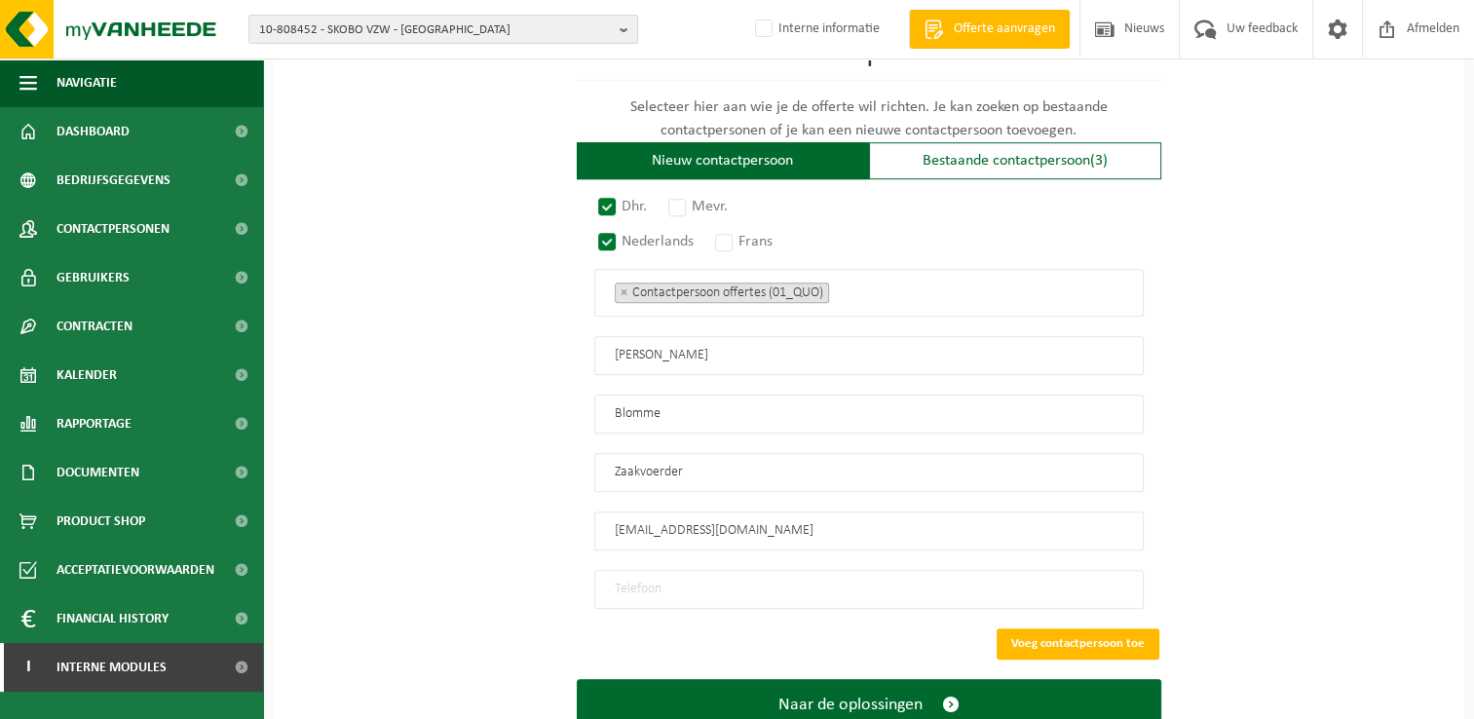
paste input "+32 475 621305"
type input "+32 475 621305"
click at [1106, 631] on button "Voeg contactpersoon toe" at bounding box center [1077, 643] width 163 height 31
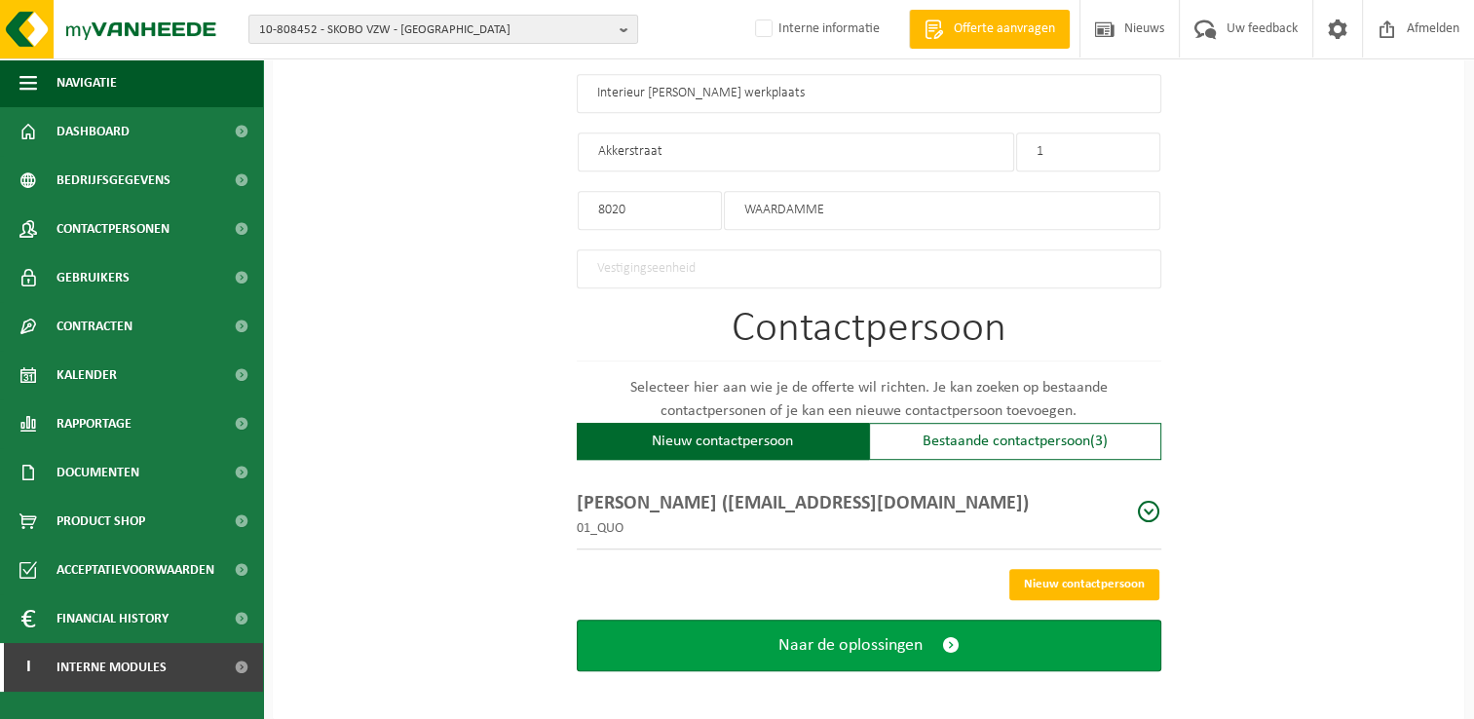
click at [1057, 640] on button "Naar de oplossingen" at bounding box center [869, 645] width 584 height 52
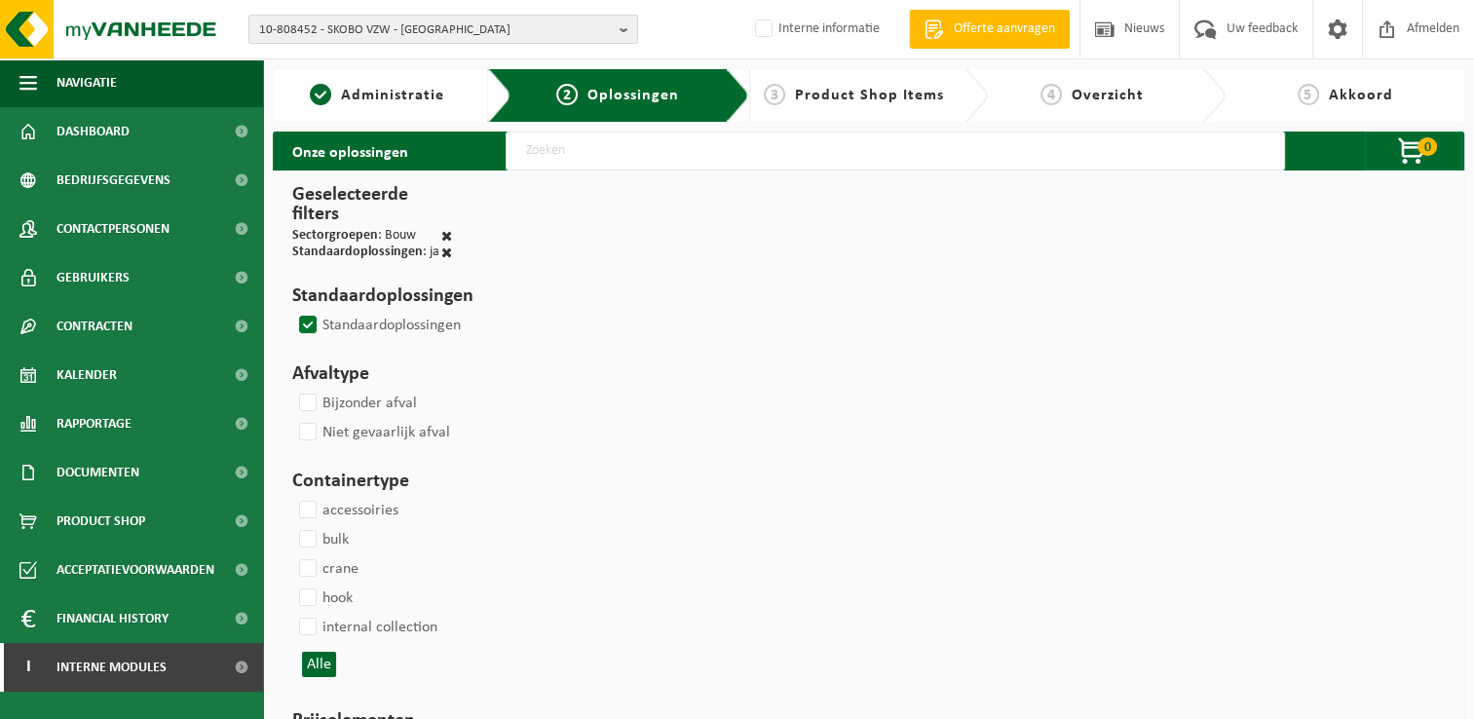
select select
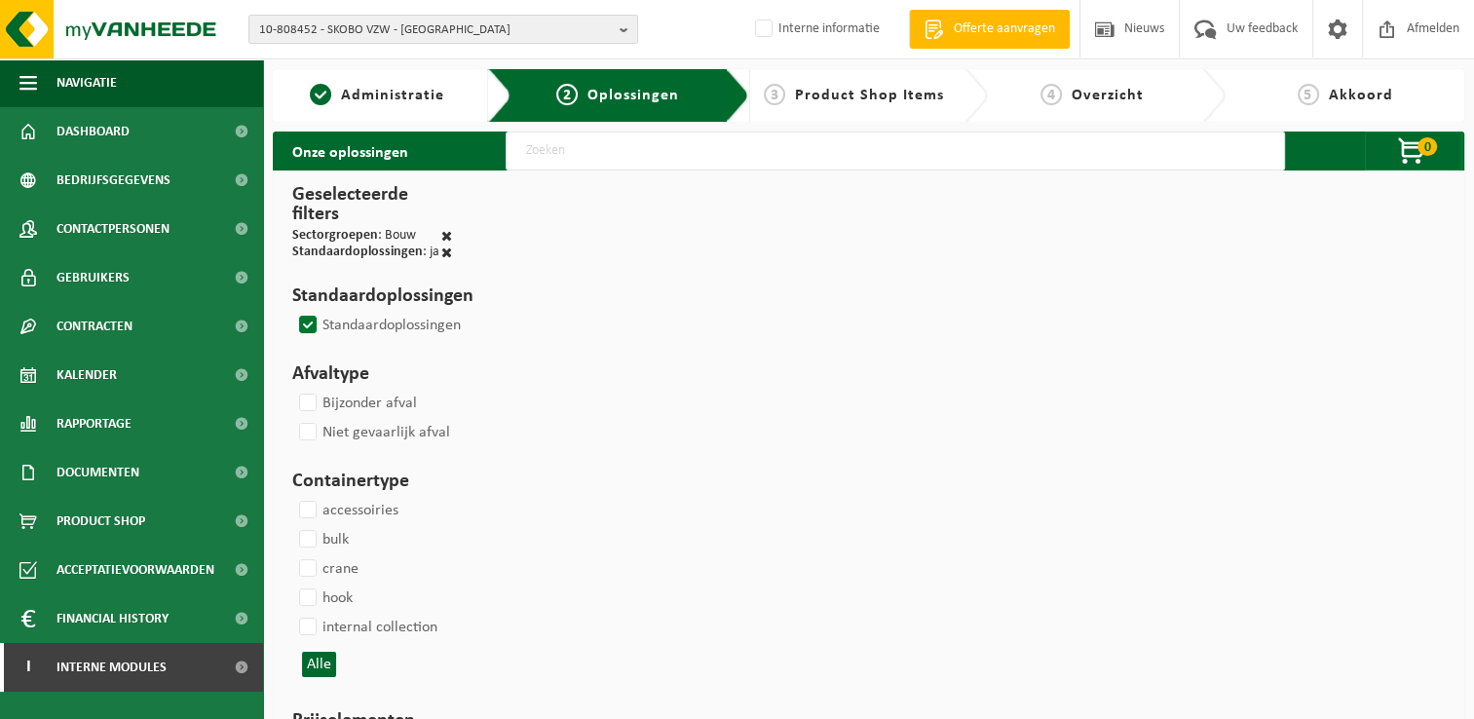
select select
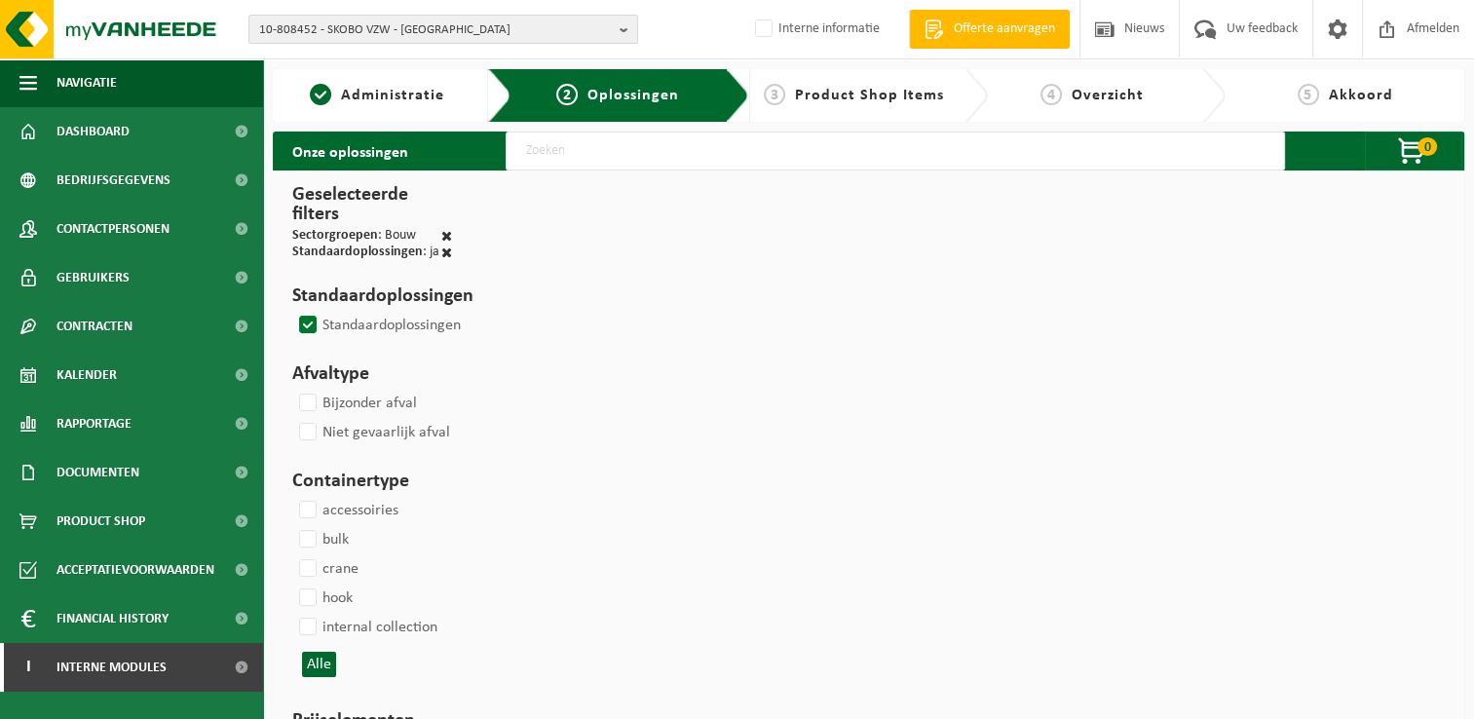
select select
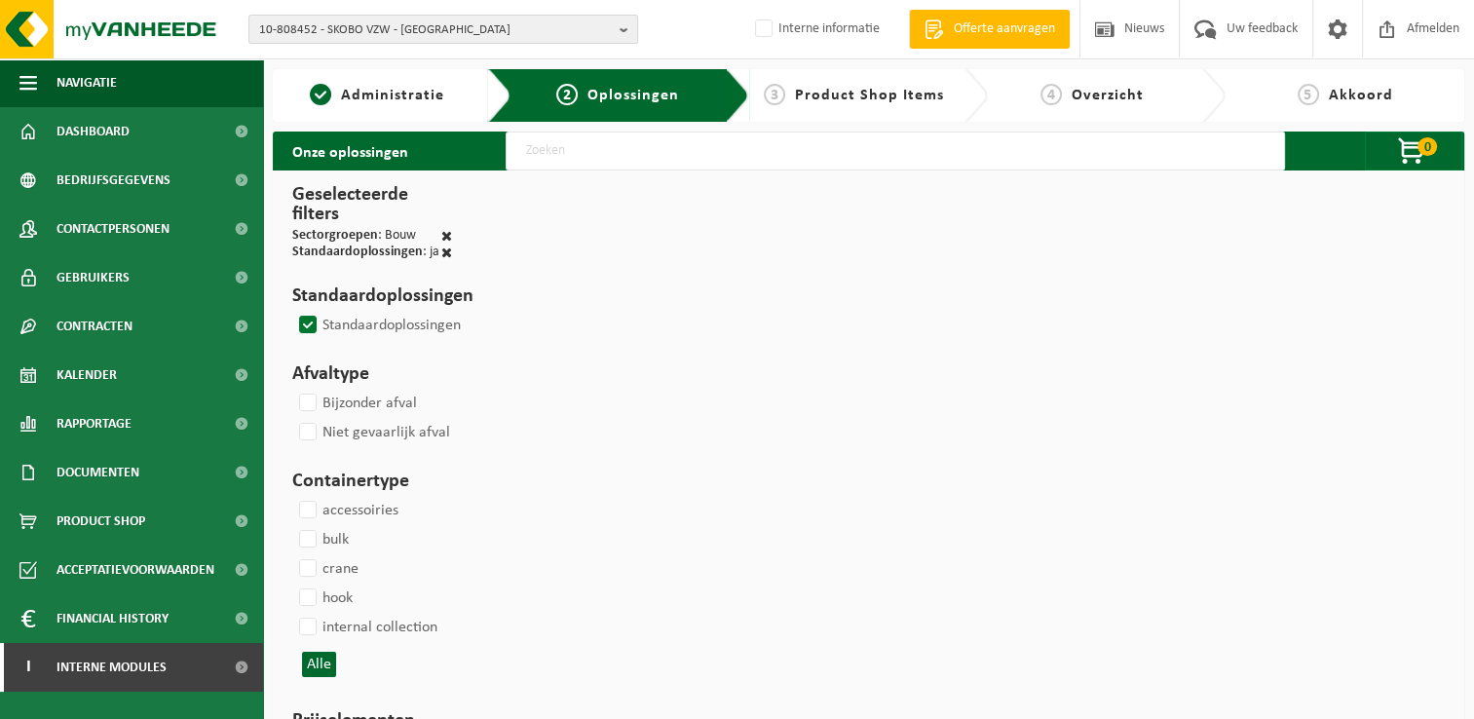
select select
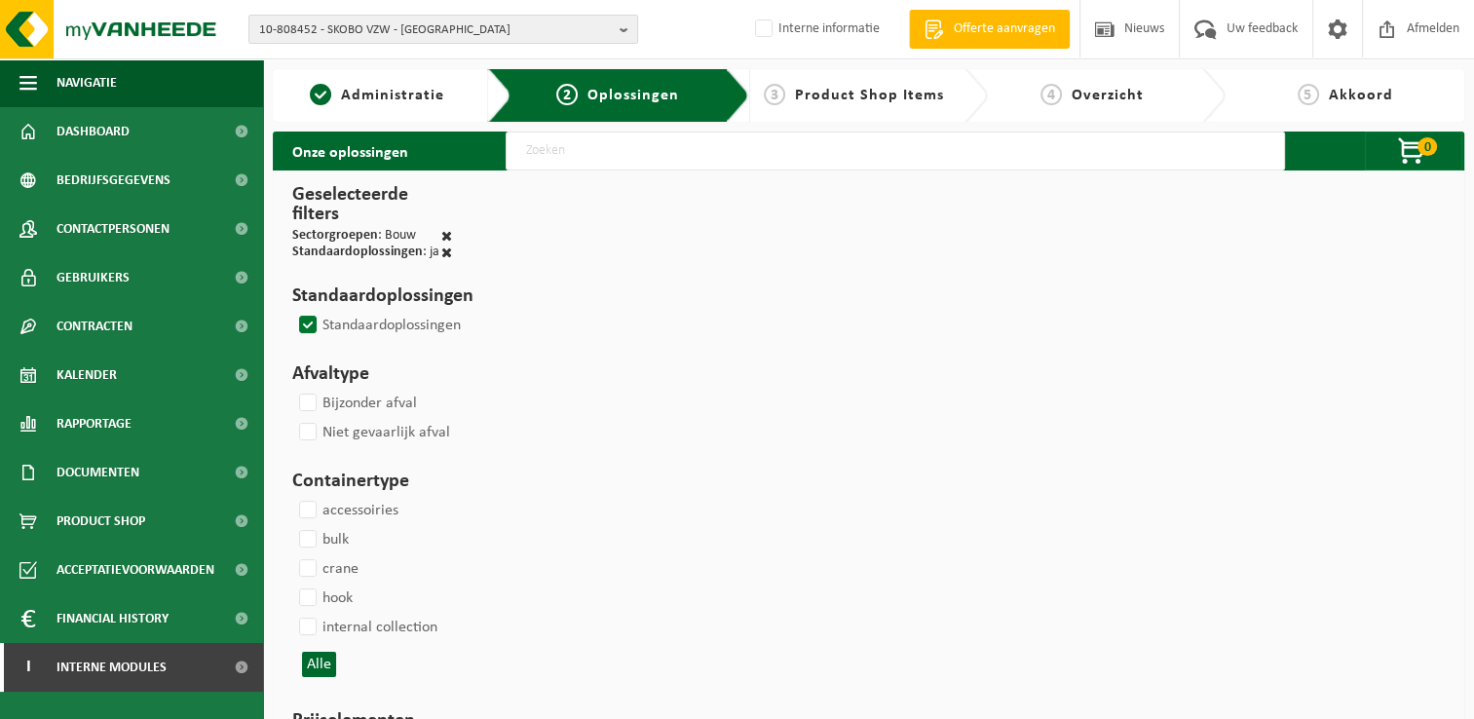
select select
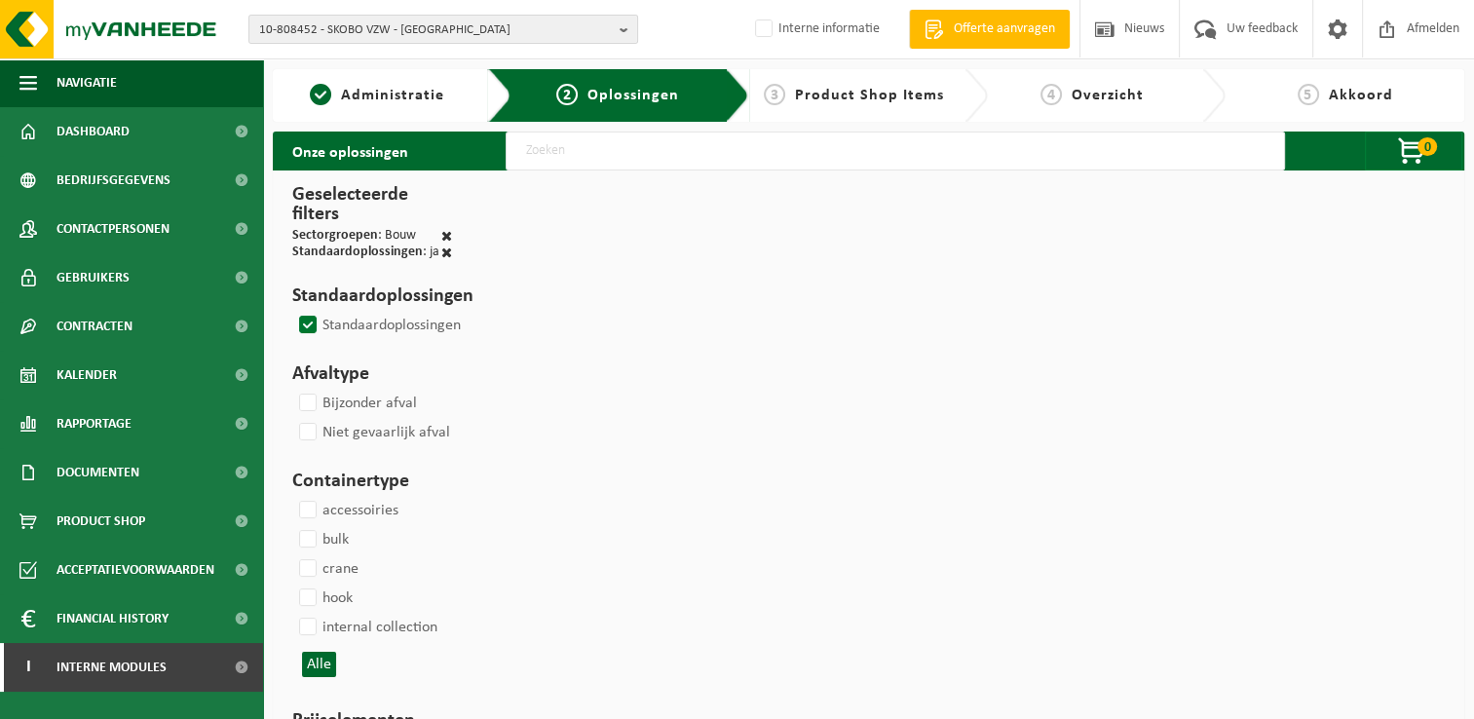
select select
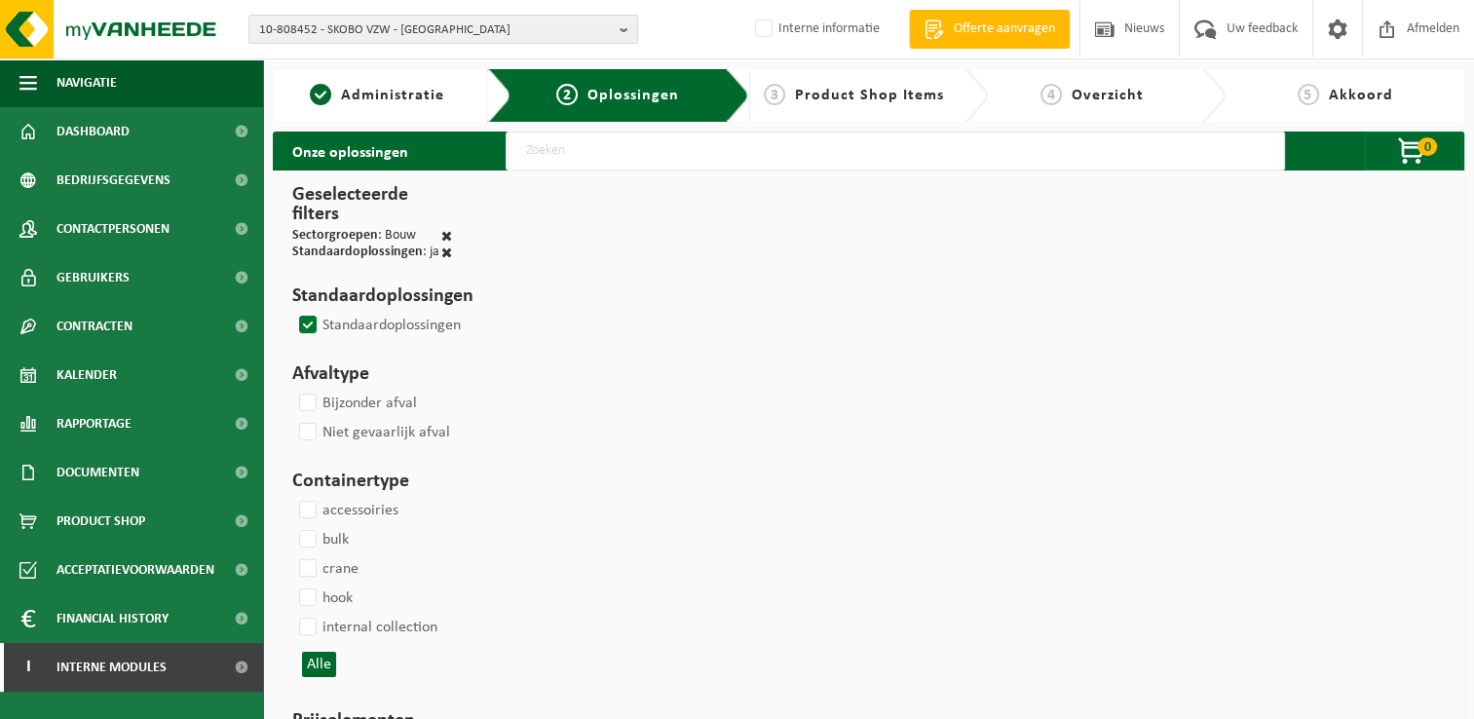
select select
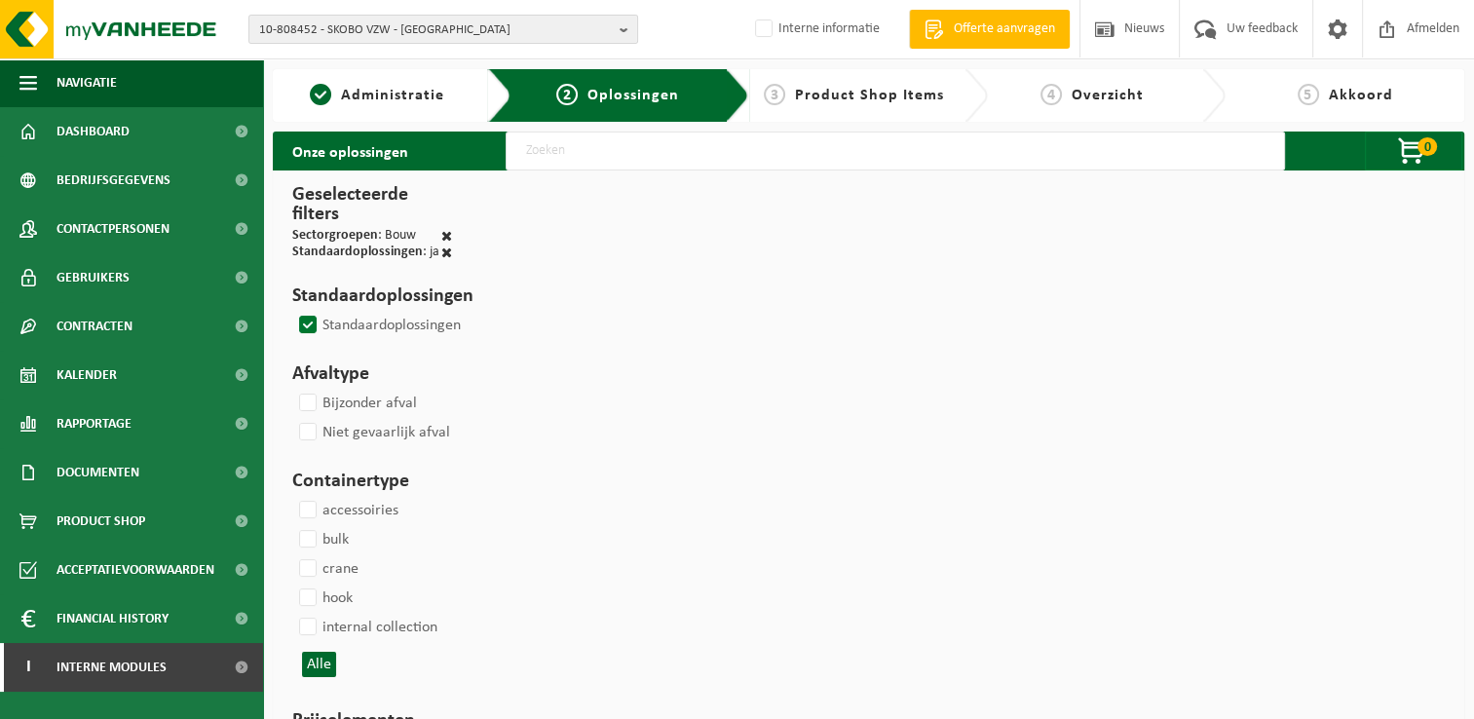
select select
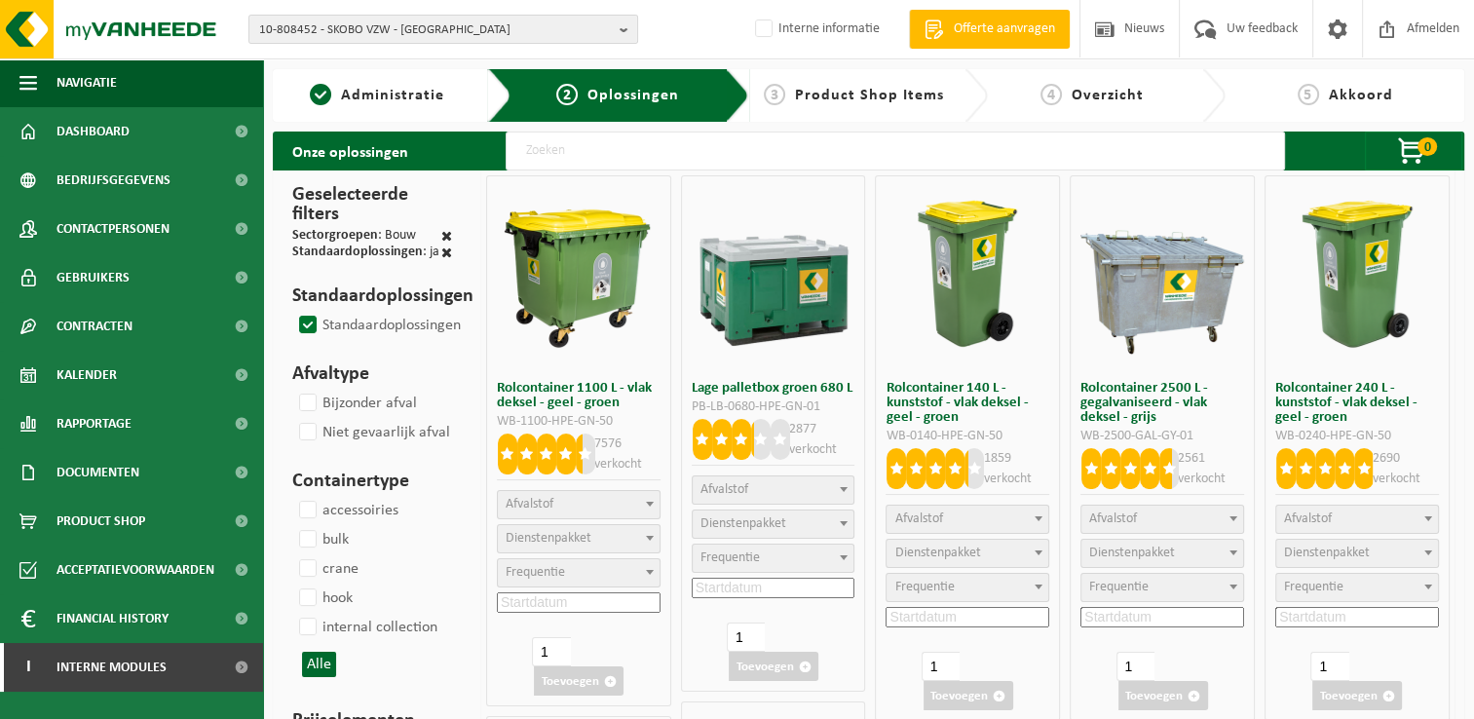
click at [908, 147] on input "text" at bounding box center [895, 150] width 779 height 39
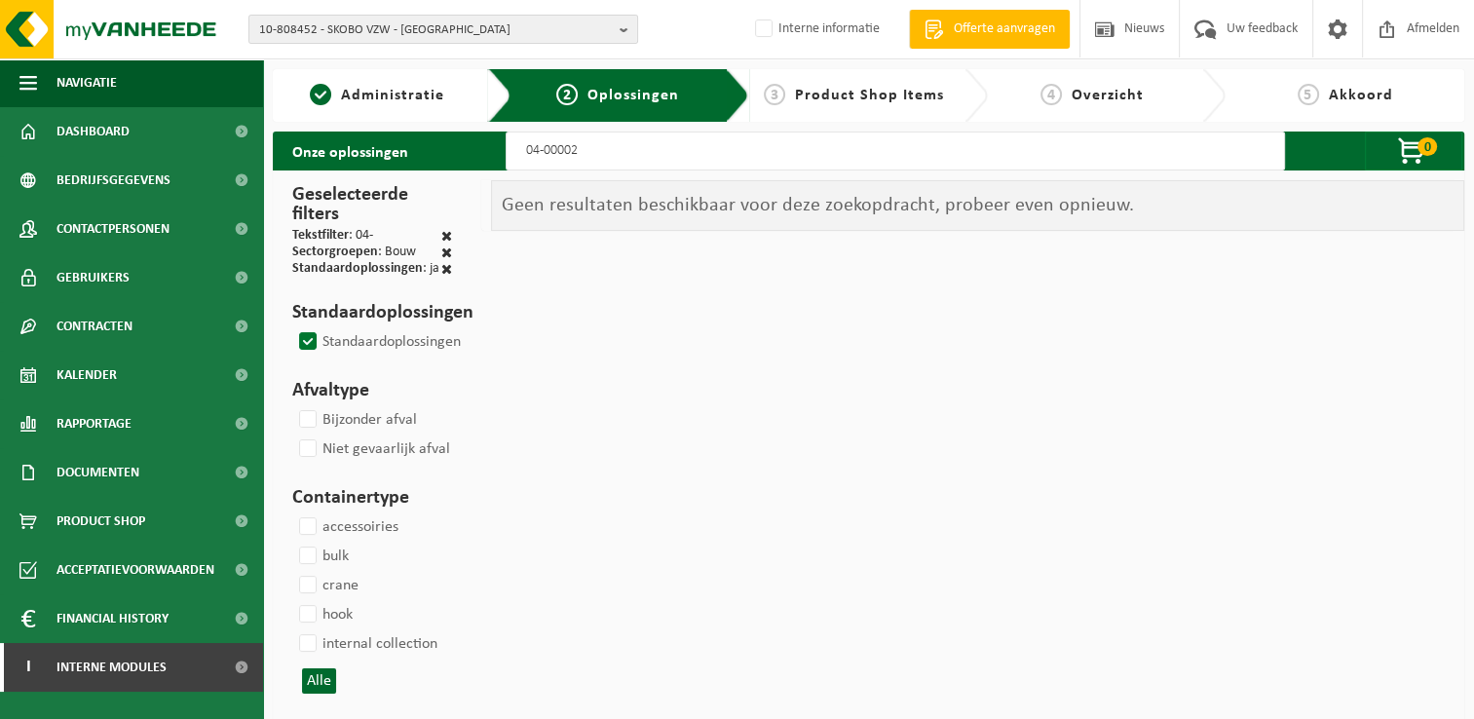
type input "04-000028"
select select
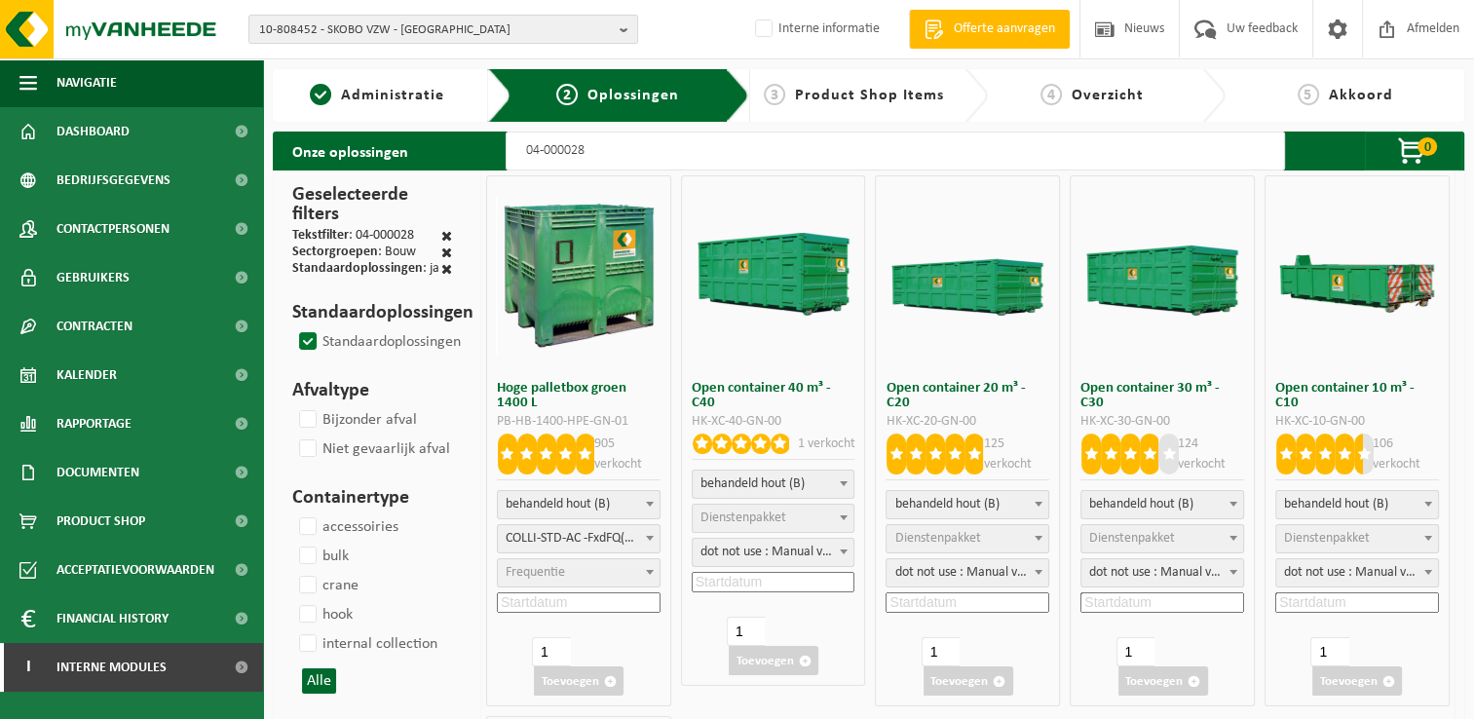
select select
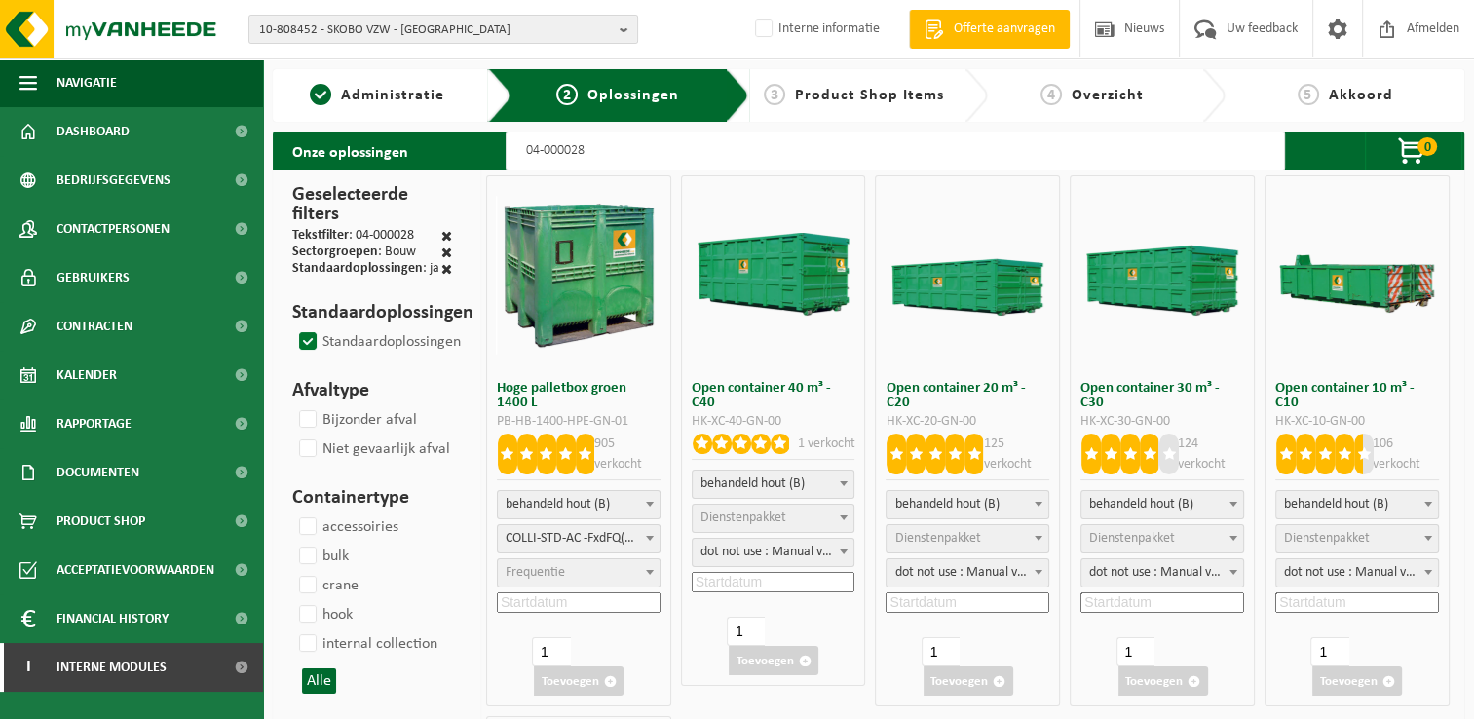
select select
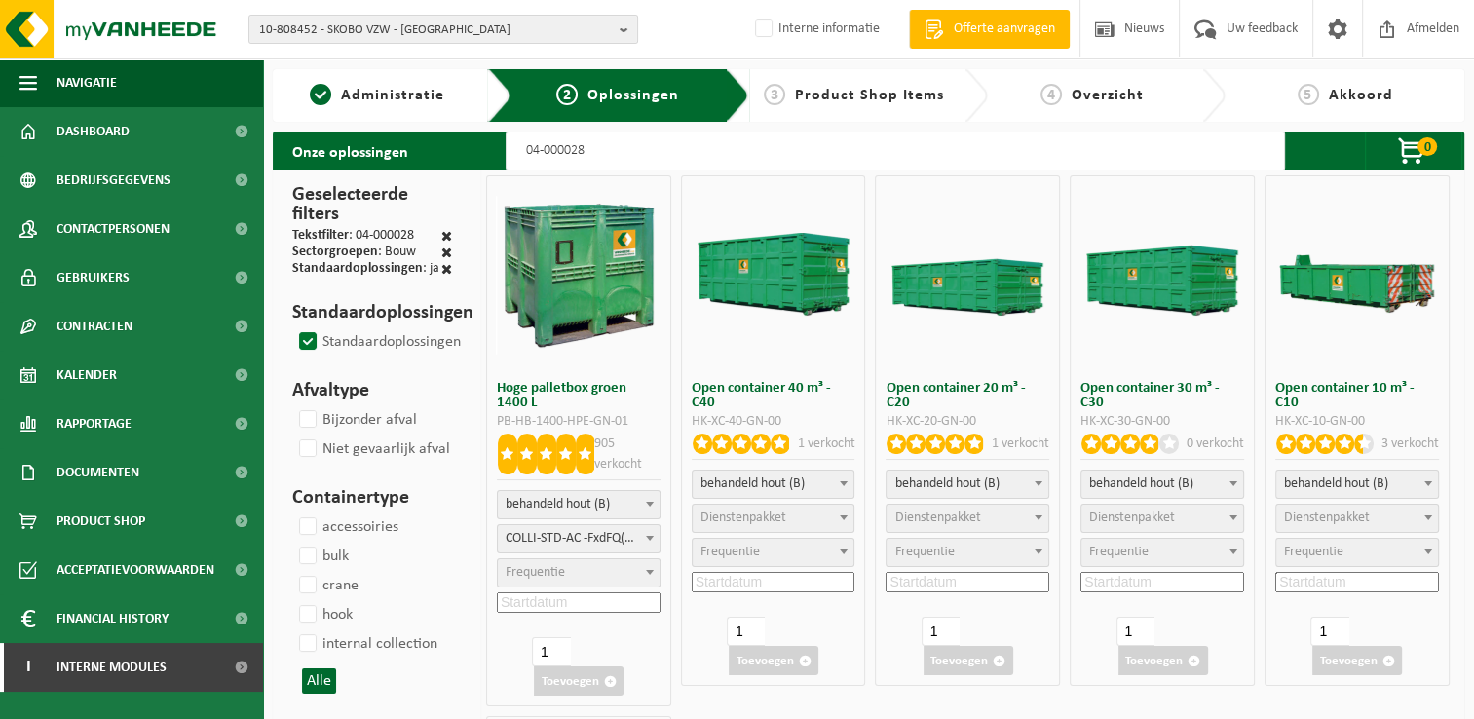
select select
select select "47"
select select
select select "25"
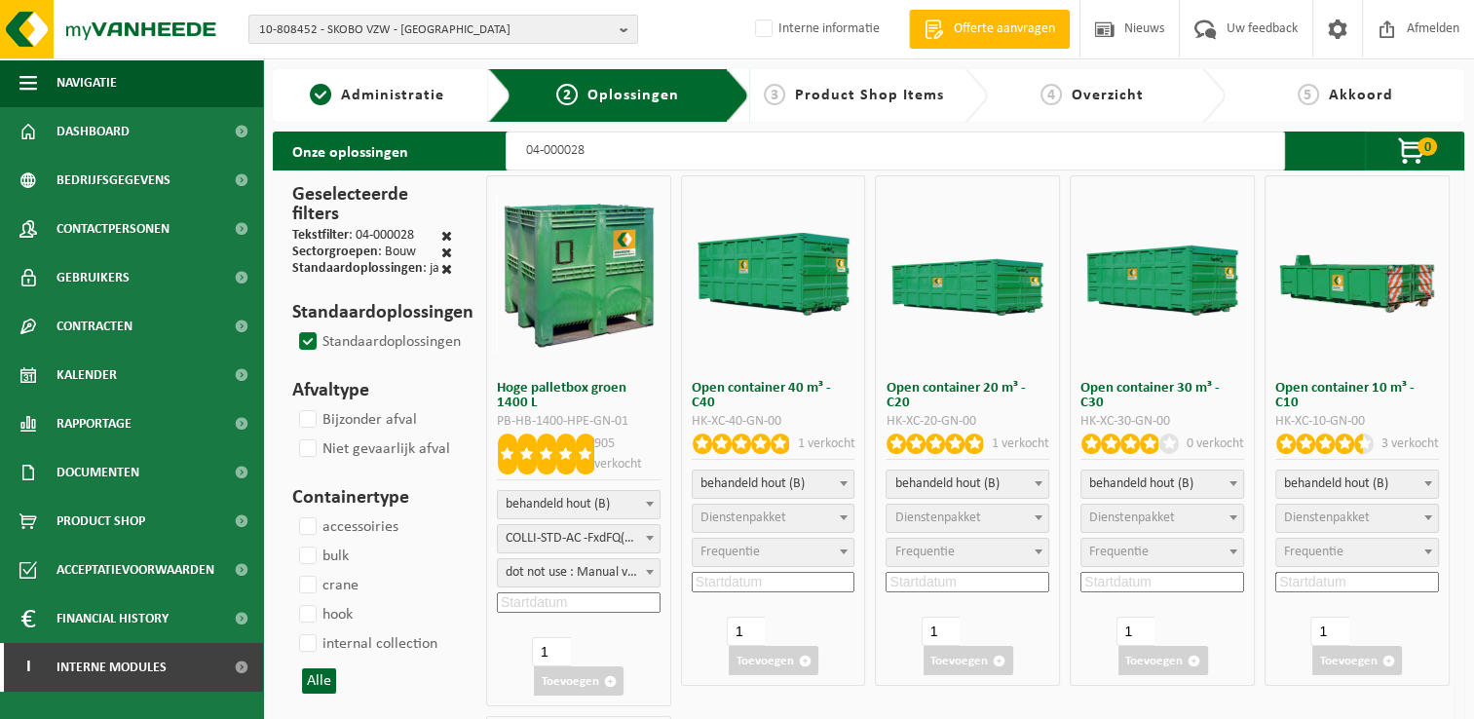
type input "04-000028"
click at [579, 574] on span "dot not use : Manual voor MyVanheede" at bounding box center [579, 572] width 162 height 27
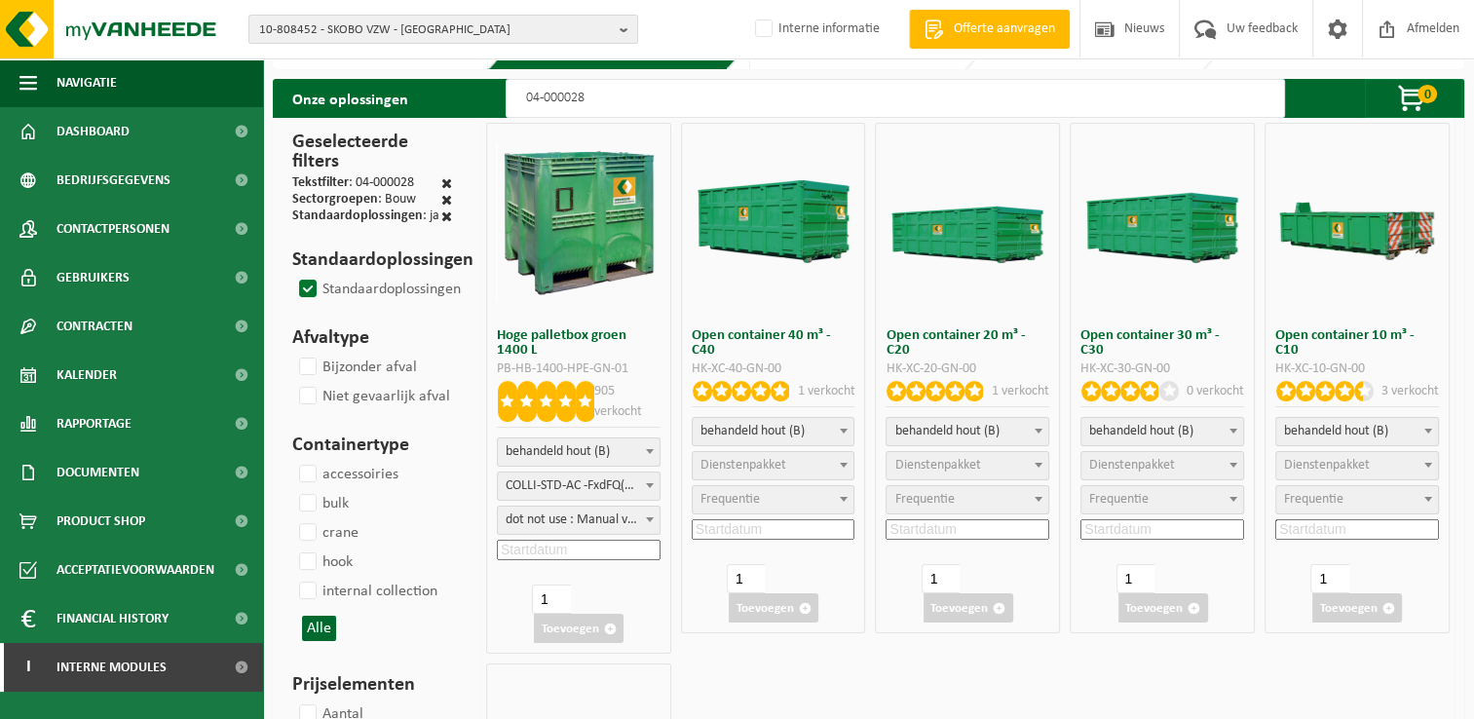
scroll to position [97, 0]
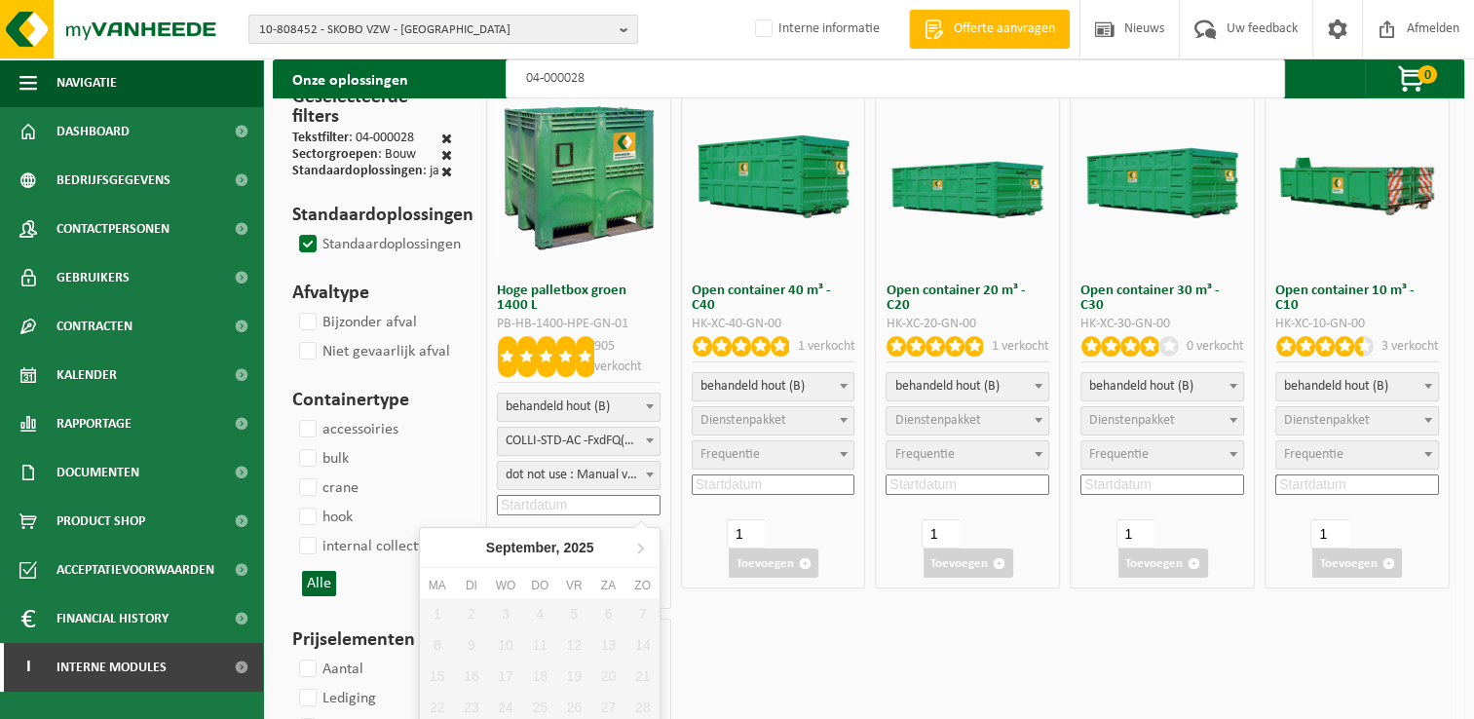
click at [603, 501] on input at bounding box center [579, 505] width 164 height 20
click at [637, 541] on icon at bounding box center [639, 547] width 31 height 31
click at [436, 649] on div "6" at bounding box center [437, 644] width 34 height 31
type input "2025-10-06"
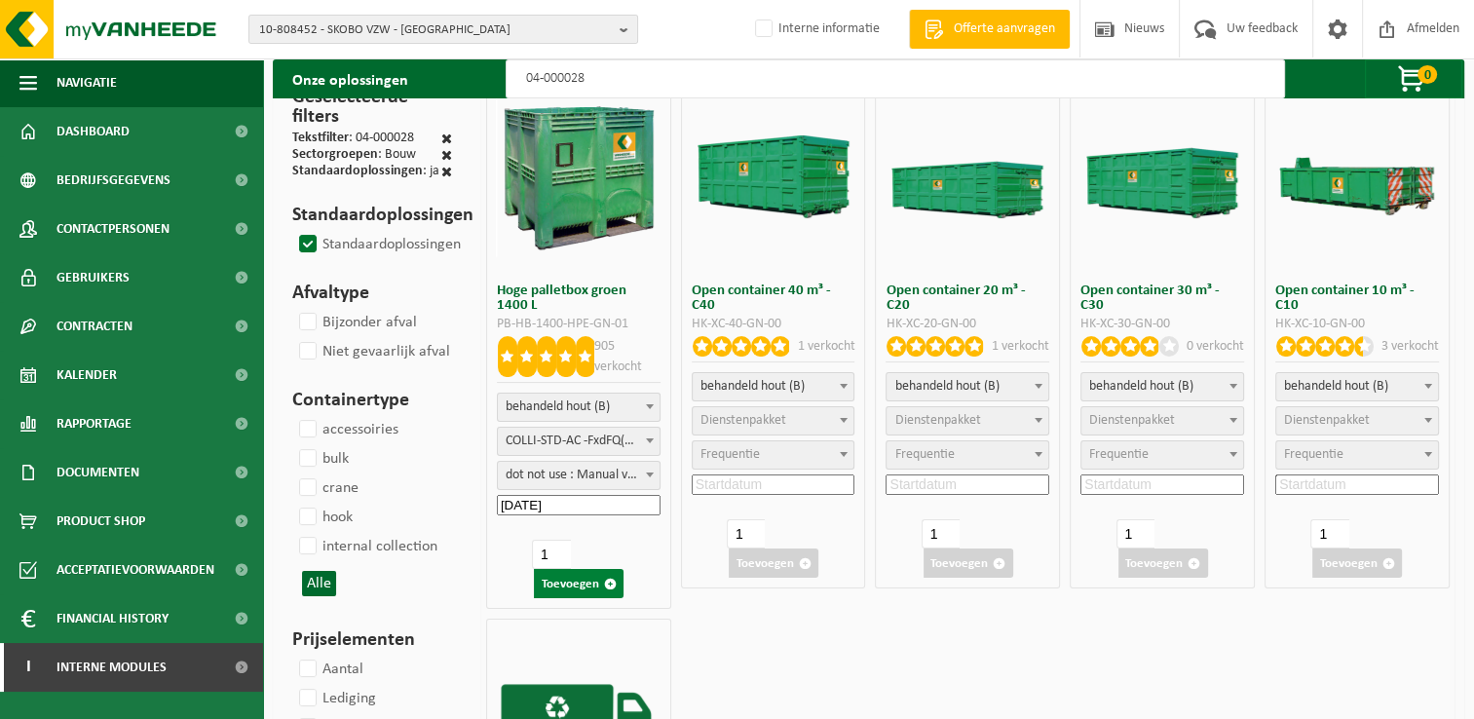
click at [580, 583] on button "Toevoegen" at bounding box center [579, 583] width 90 height 29
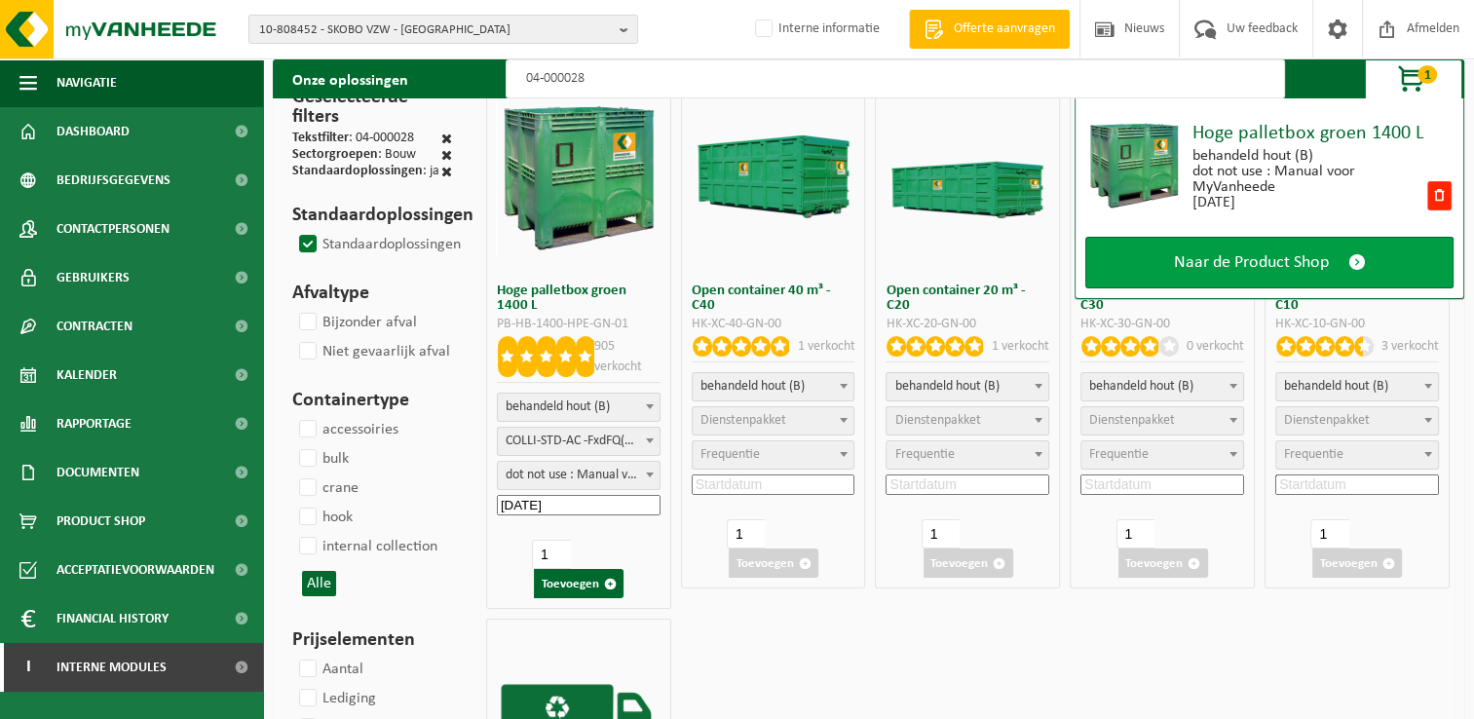
click at [1351, 257] on span at bounding box center [1357, 262] width 18 height 20
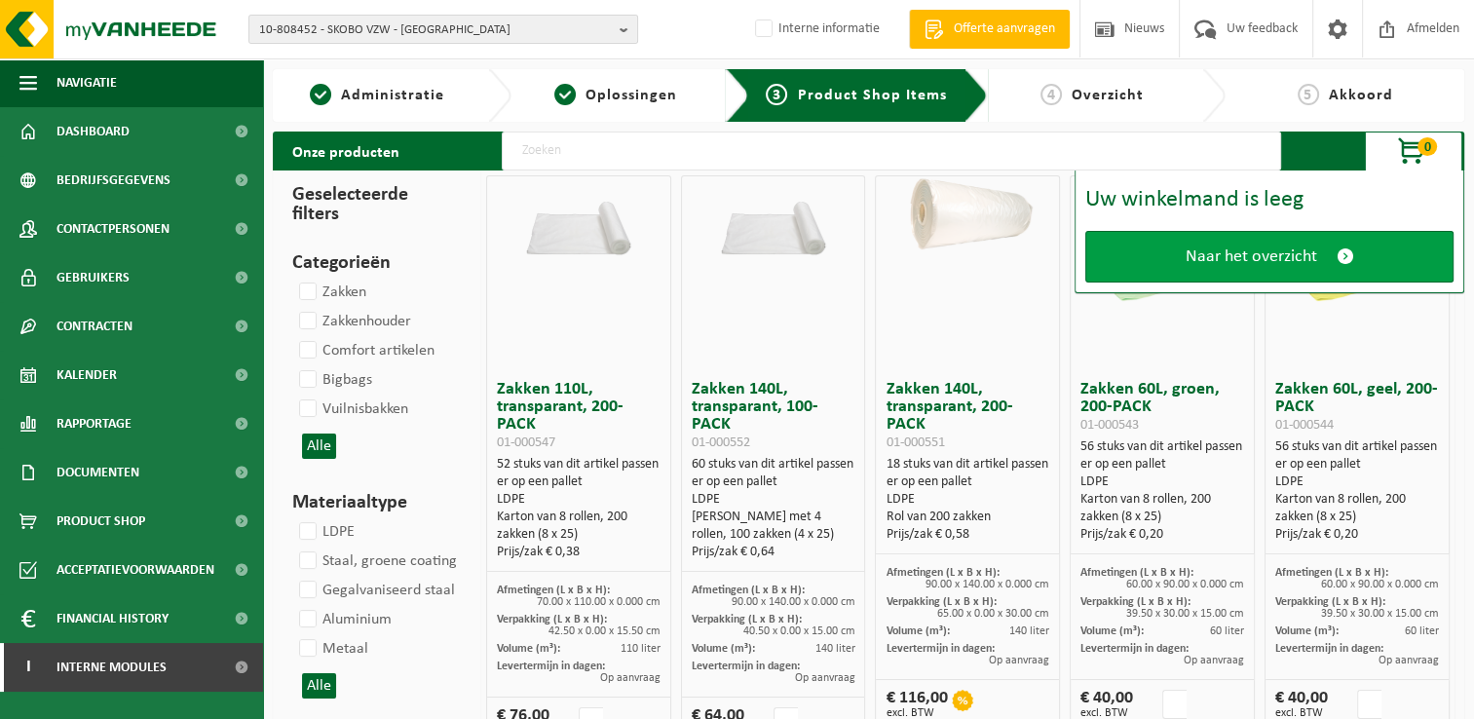
click at [1345, 260] on span at bounding box center [1345, 256] width 18 height 20
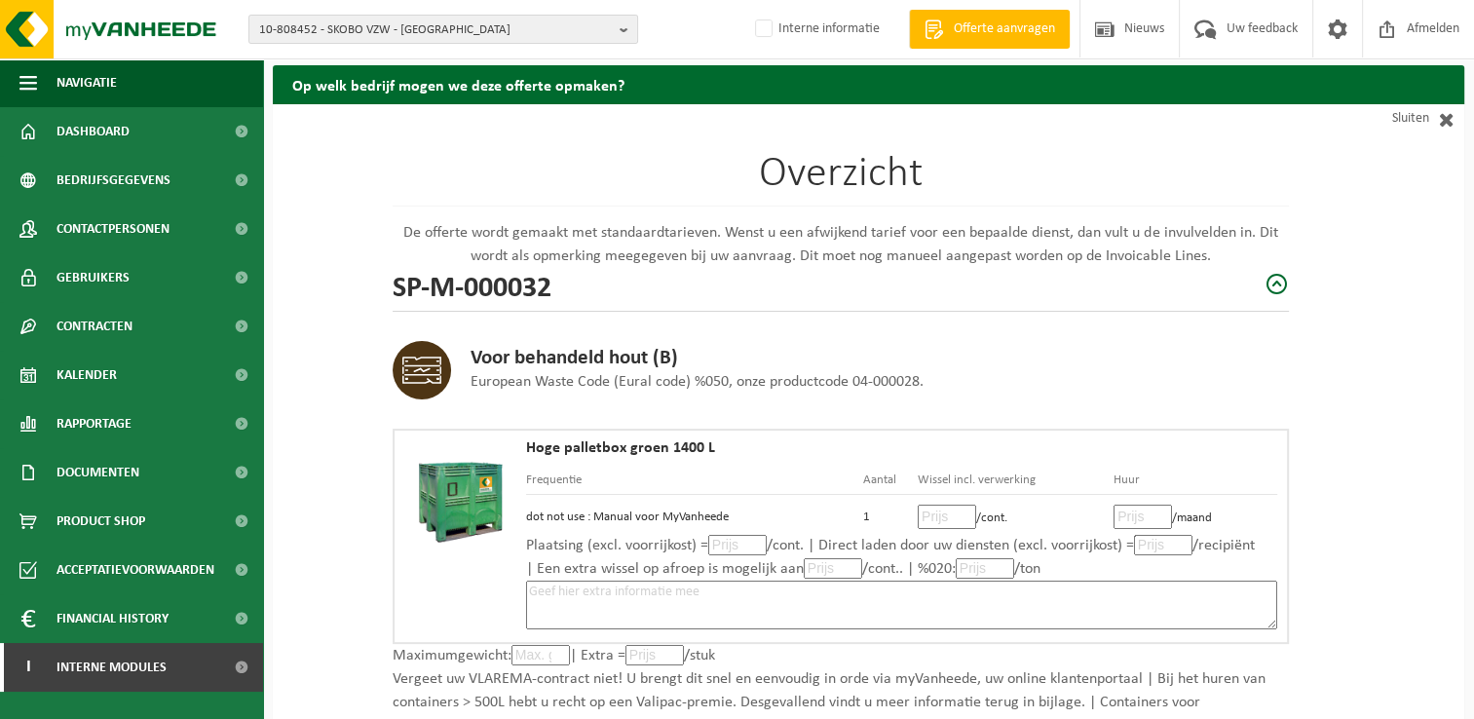
scroll to position [97, 0]
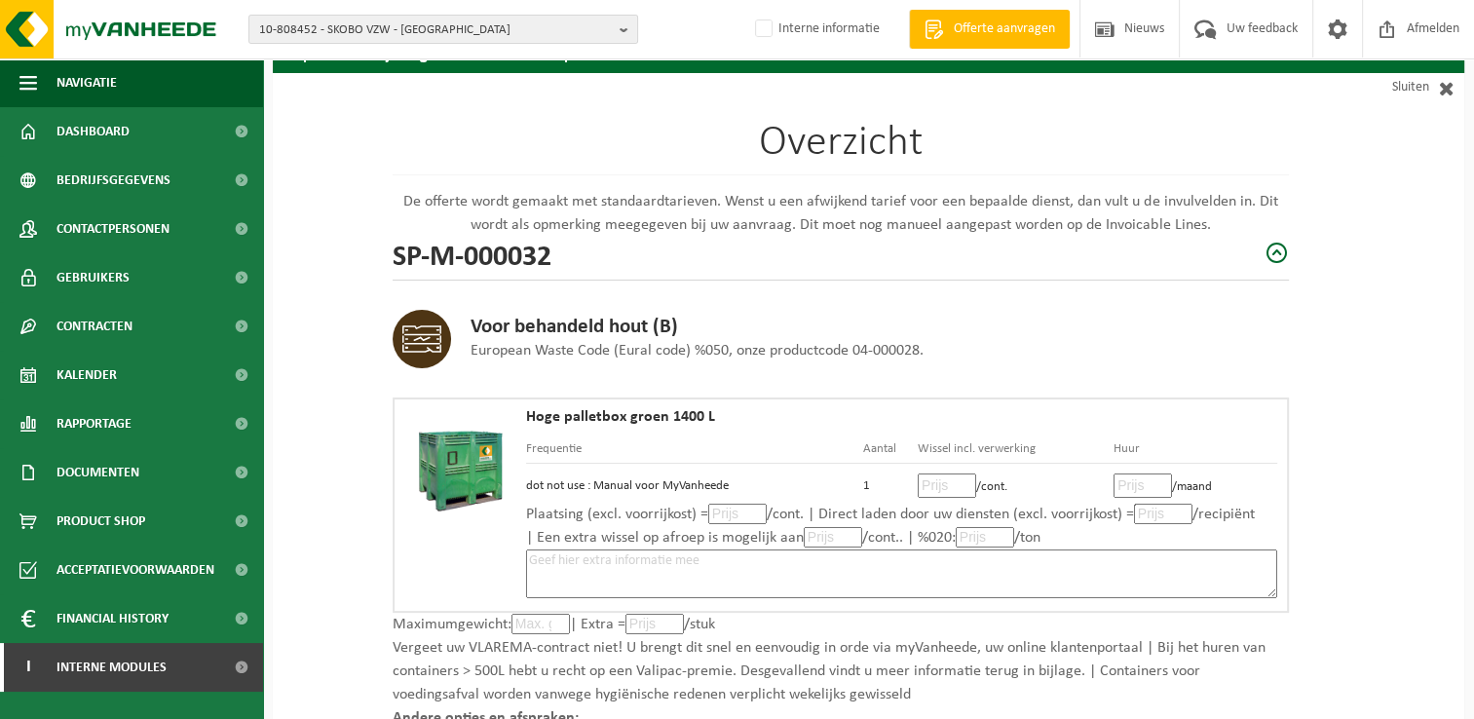
click at [940, 485] on input "number" at bounding box center [947, 485] width 58 height 24
type input "76"
type input "76.00"
click at [1141, 485] on input "number" at bounding box center [1142, 485] width 58 height 24
type input "8"
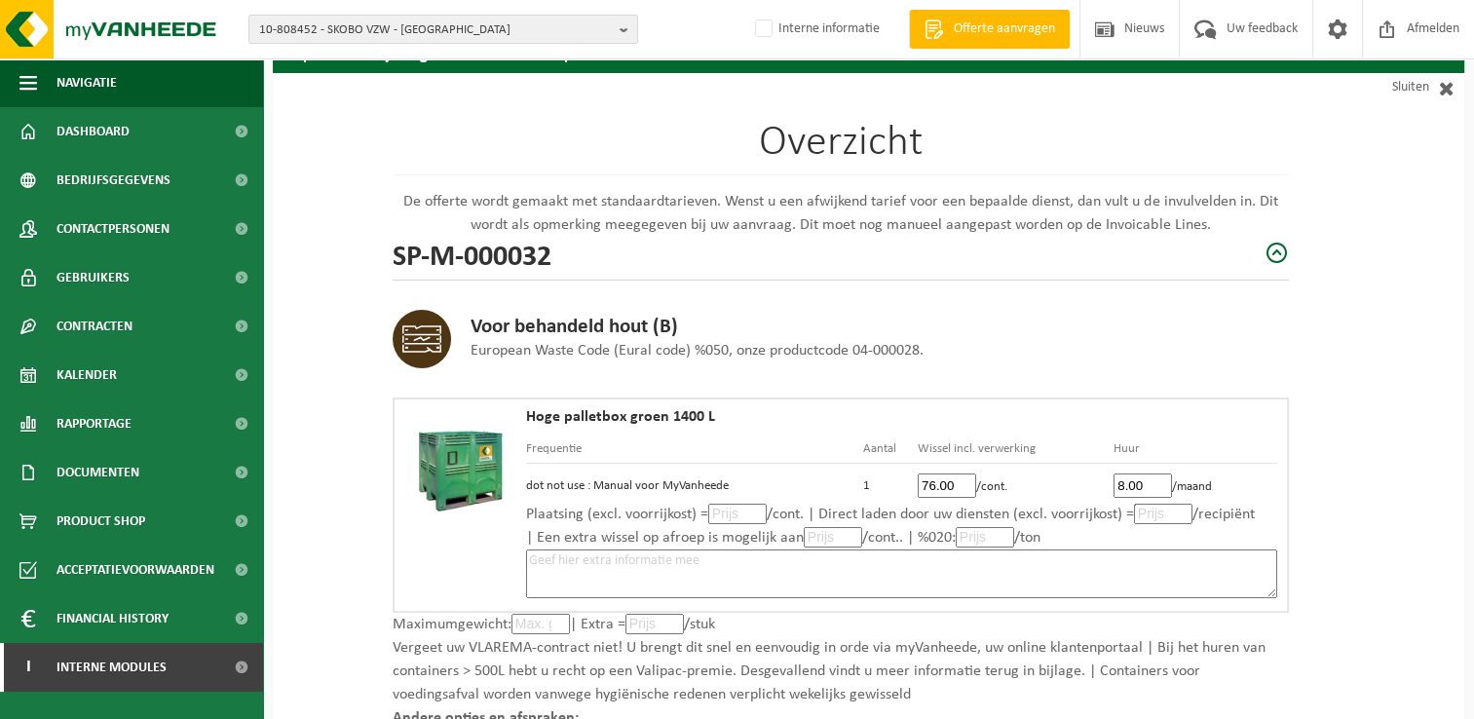
type input "8.00"
click at [738, 512] on input "number" at bounding box center [737, 514] width 58 height 20
type input "69"
type input "69.0"
type input "6"
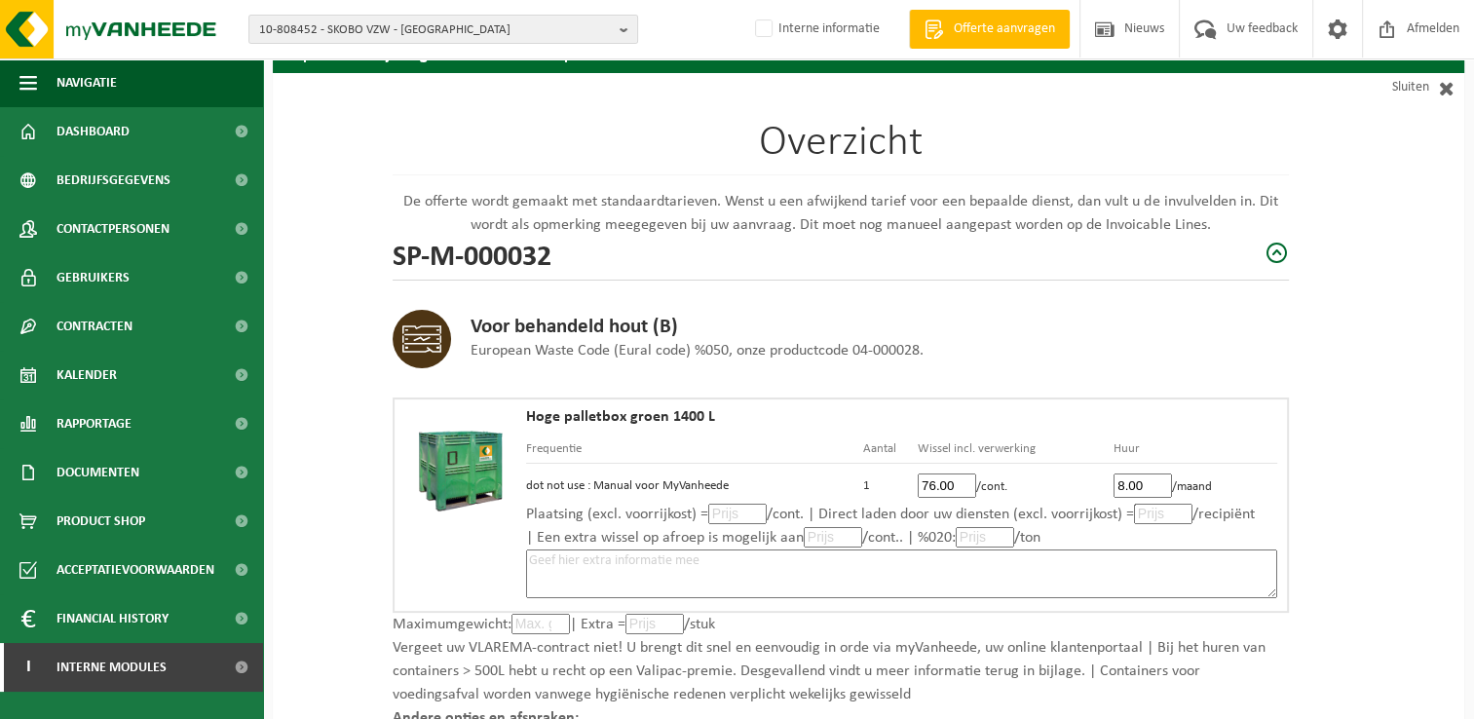
click at [1003, 562] on textarea at bounding box center [901, 573] width 751 height 49
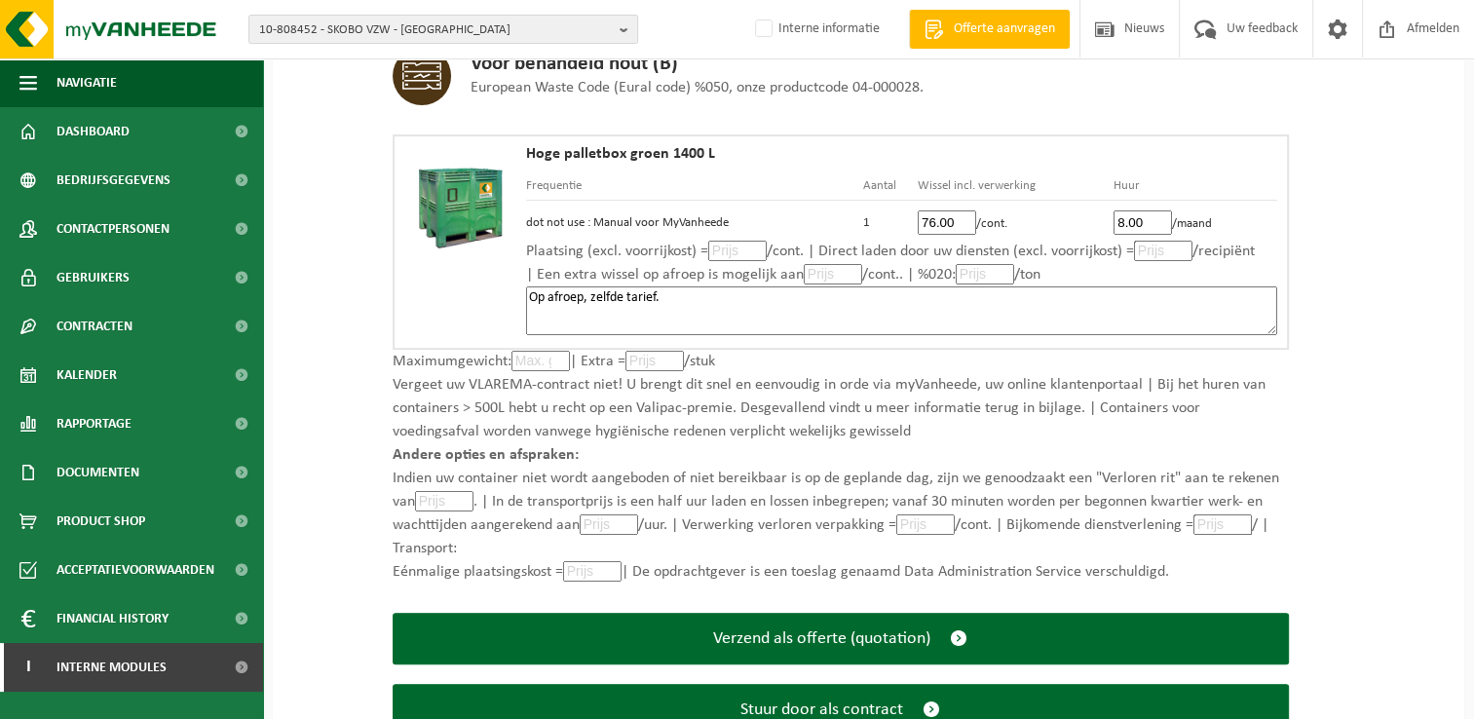
scroll to position [432, 0]
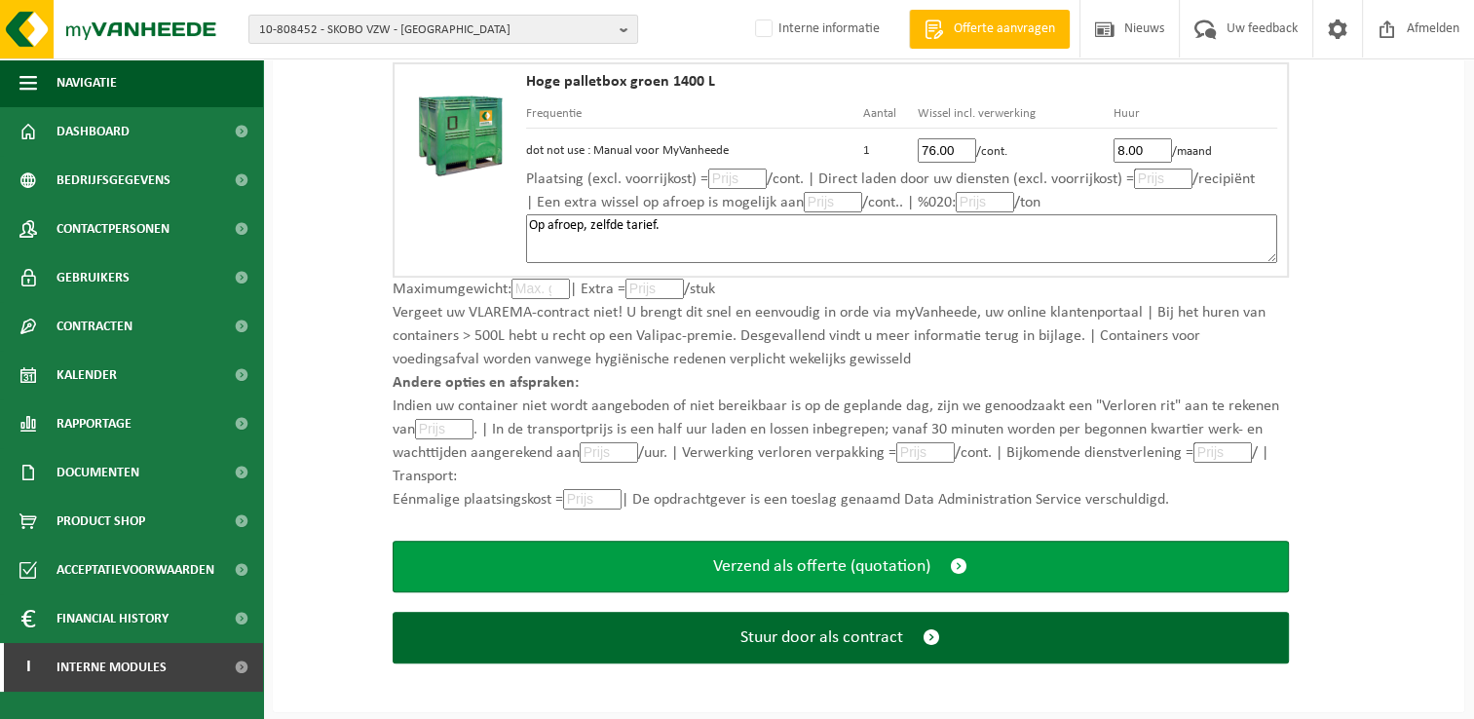
type textarea "Op afroep, zelfde tarief."
click at [953, 560] on span "submit" at bounding box center [959, 566] width 18 height 20
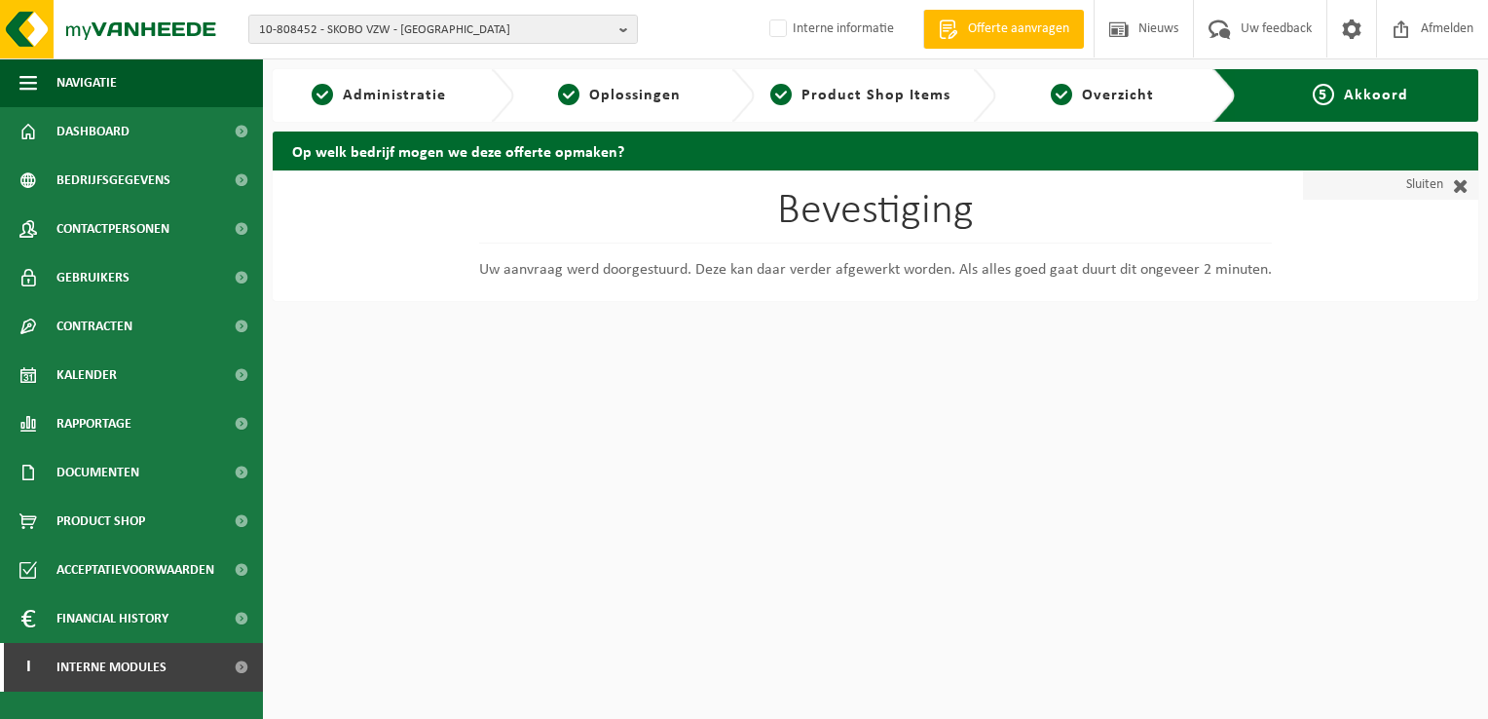
click at [1457, 181] on span at bounding box center [1455, 184] width 25 height 19
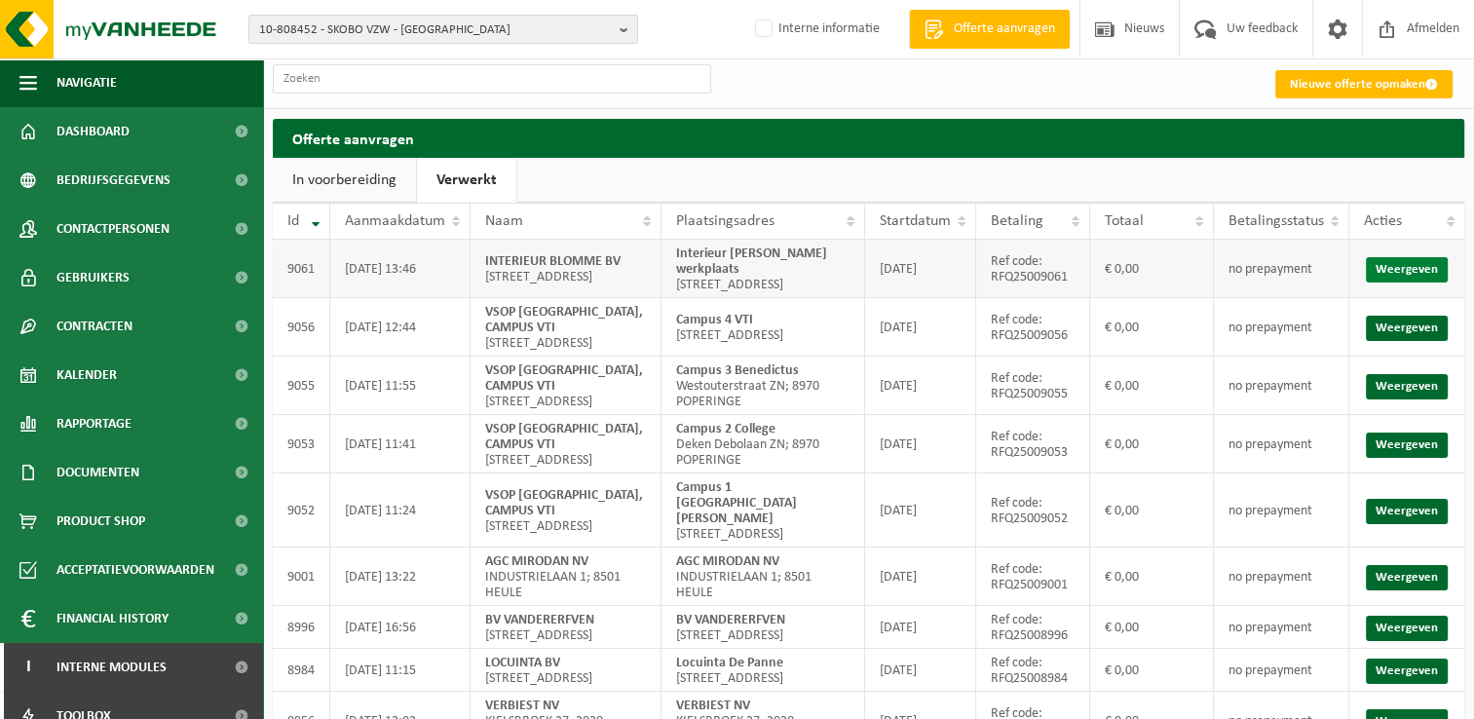
click at [1395, 266] on link "Weergeven" at bounding box center [1407, 269] width 82 height 25
drag, startPoint x: 624, startPoint y: 33, endPoint x: 575, endPoint y: 47, distance: 51.5
click at [624, 33] on b "button" at bounding box center [628, 29] width 18 height 27
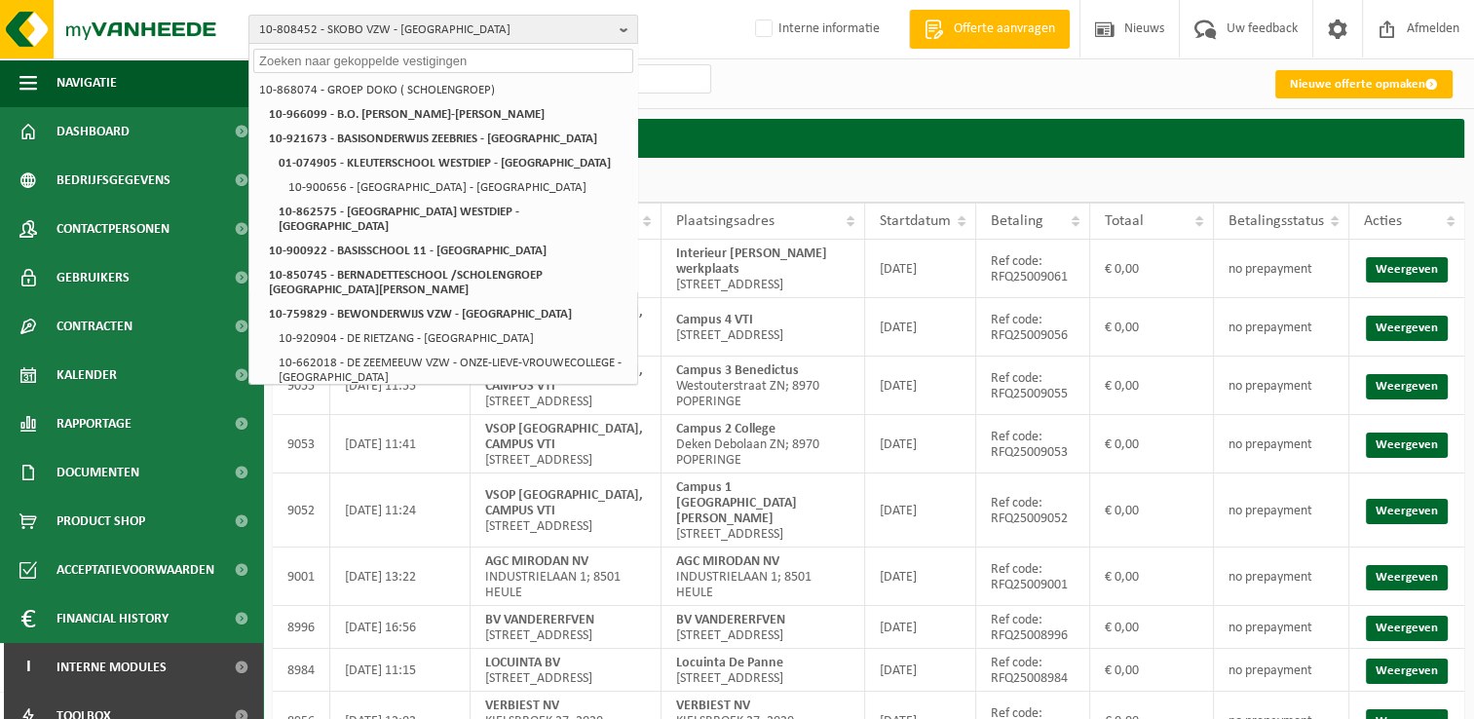
click at [488, 60] on input "text" at bounding box center [443, 61] width 380 height 24
paste input "10-889559"
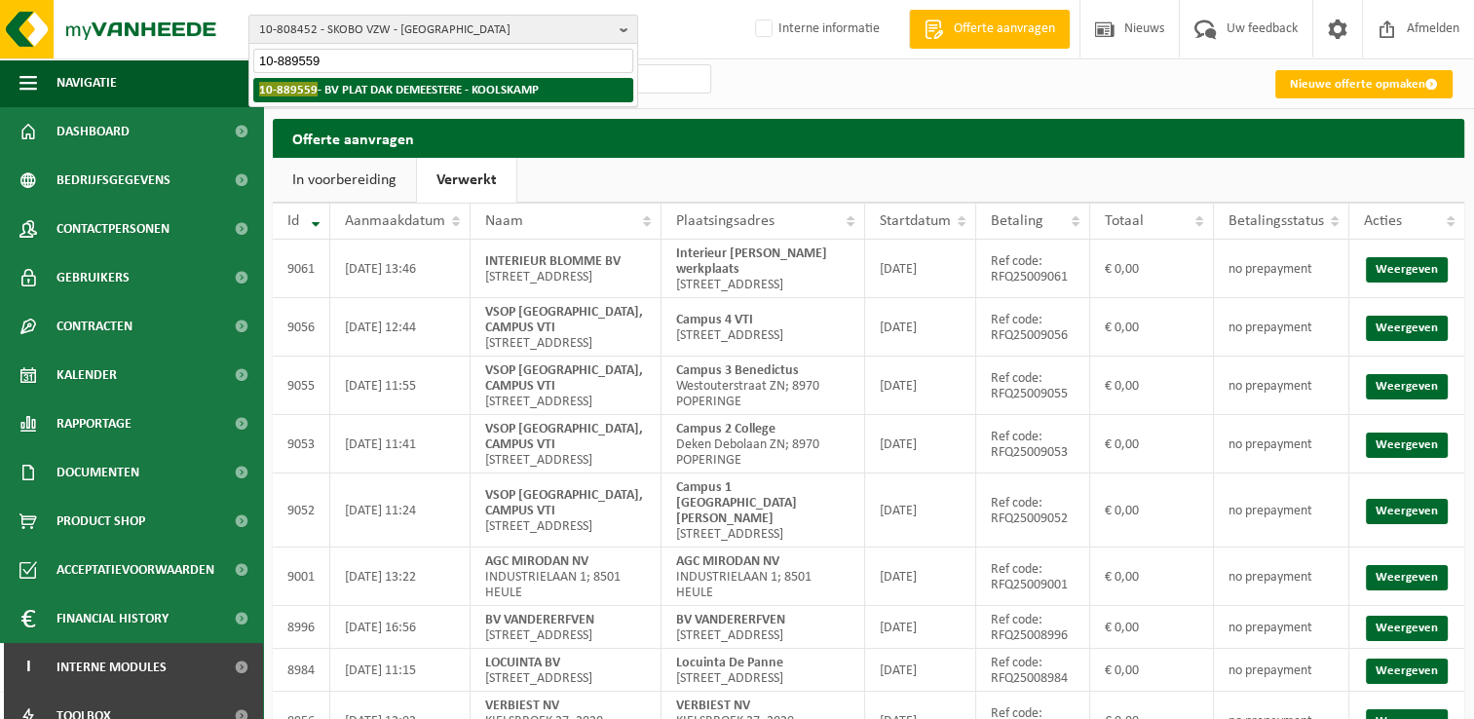
type input "10-889559"
click at [439, 92] on strong "10-889559 - BV PLAT DAK DEMEESTERE - KOOLSKAMP" at bounding box center [399, 89] width 280 height 15
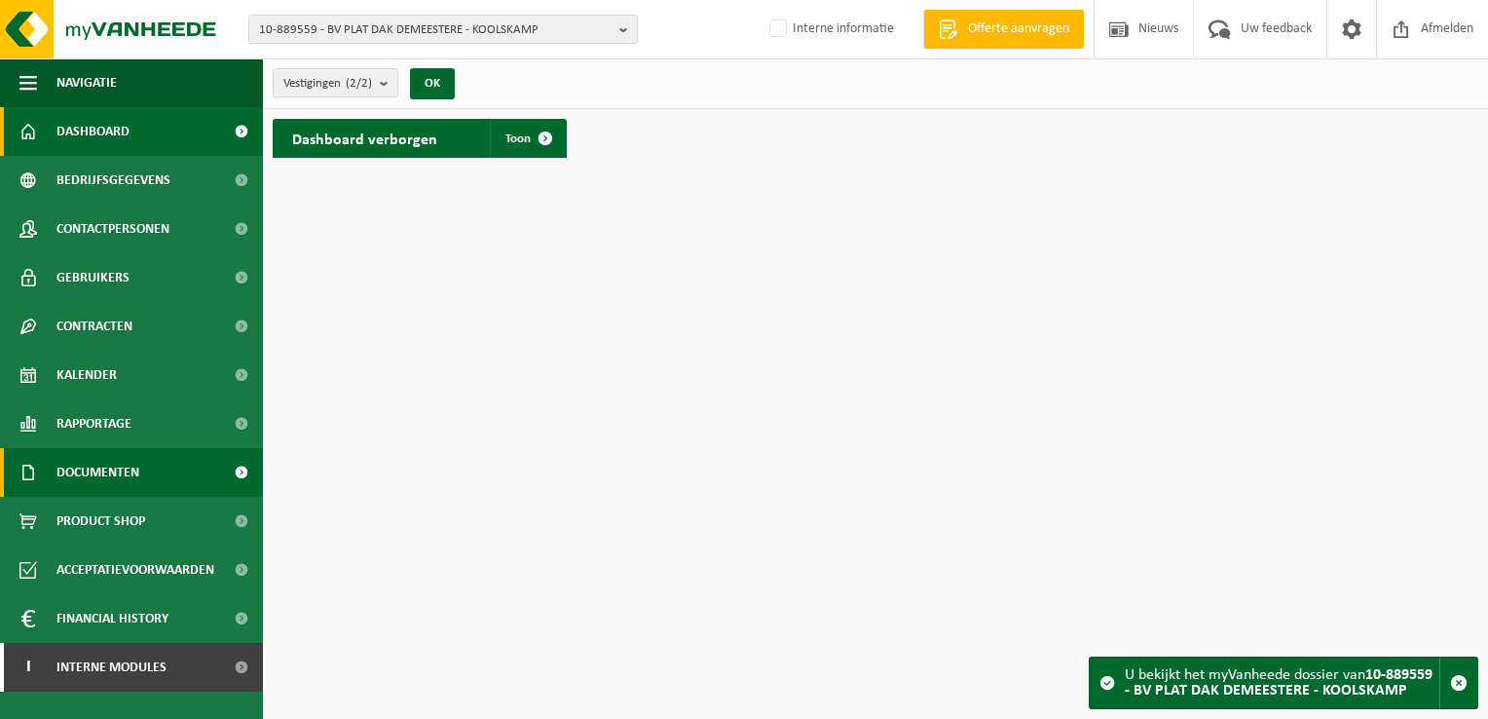
click at [93, 481] on span "Documenten" at bounding box center [97, 472] width 83 height 49
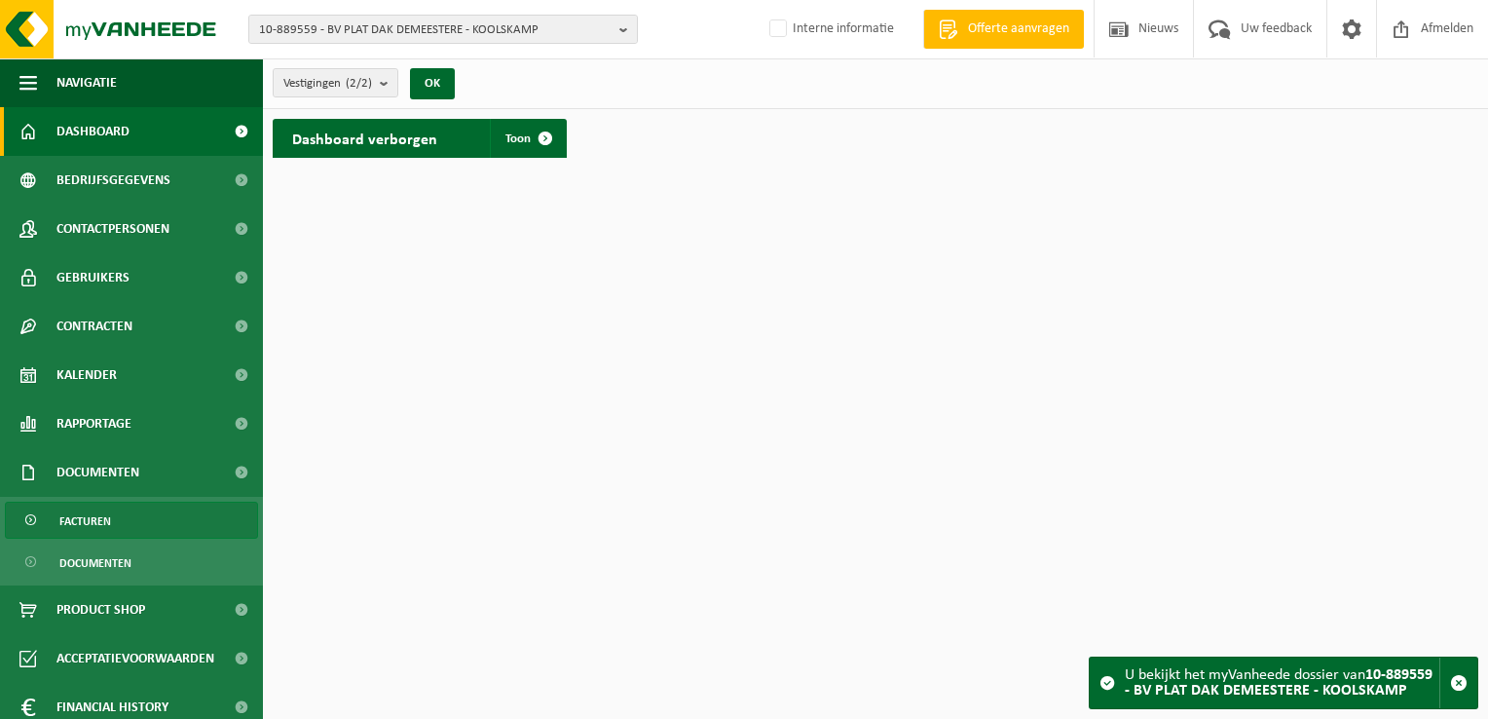
click at [91, 525] on span "Facturen" at bounding box center [85, 521] width 52 height 37
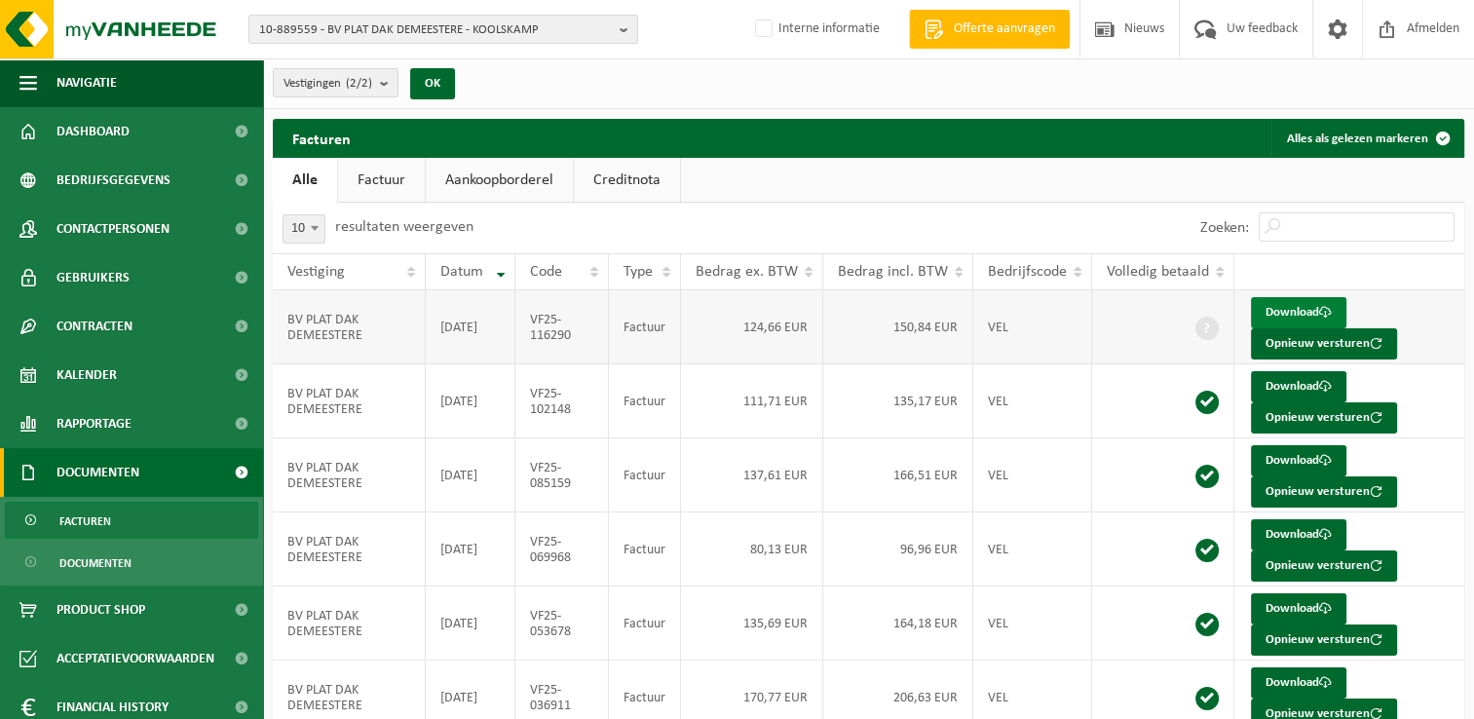
click at [1287, 309] on link "Download" at bounding box center [1298, 312] width 95 height 31
